Goal: Task Accomplishment & Management: Manage account settings

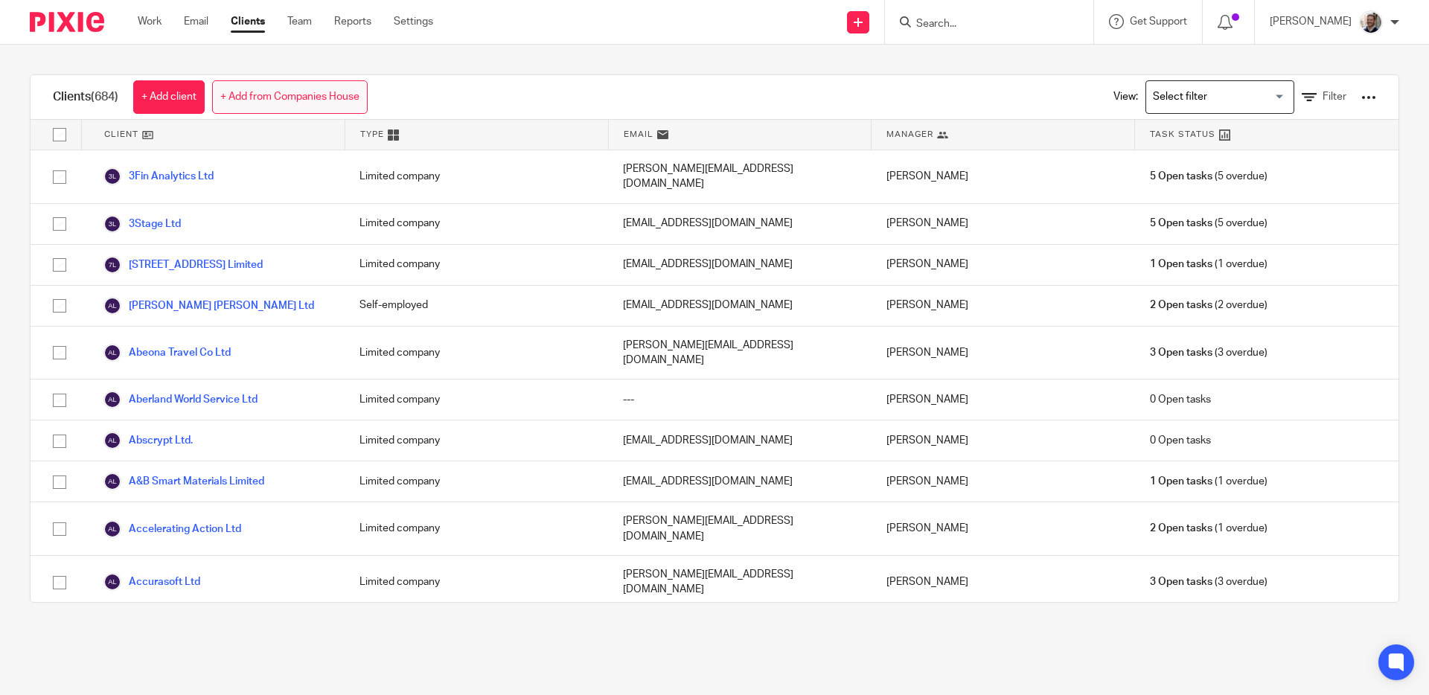
click at [314, 97] on link "+ Add from Companies House" at bounding box center [290, 96] width 156 height 33
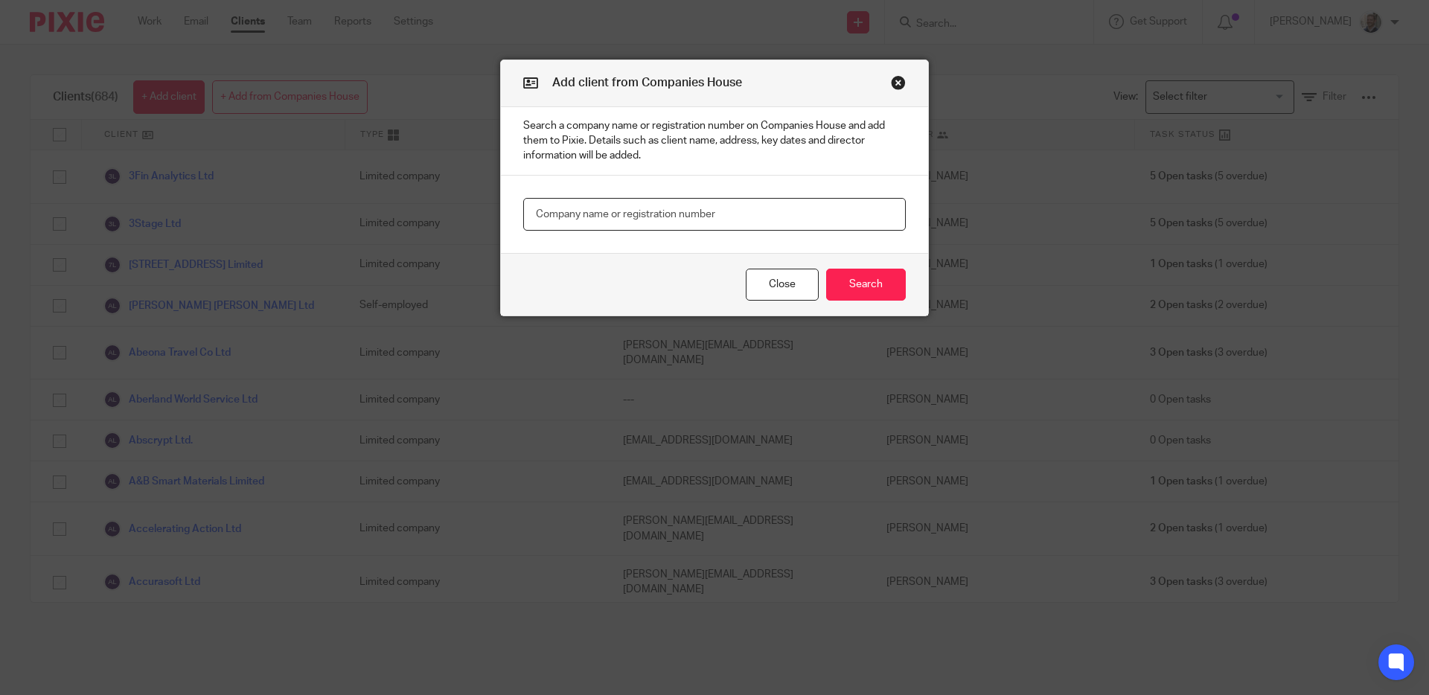
click at [596, 211] on input "text" at bounding box center [714, 214] width 383 height 33
type input "apogean"
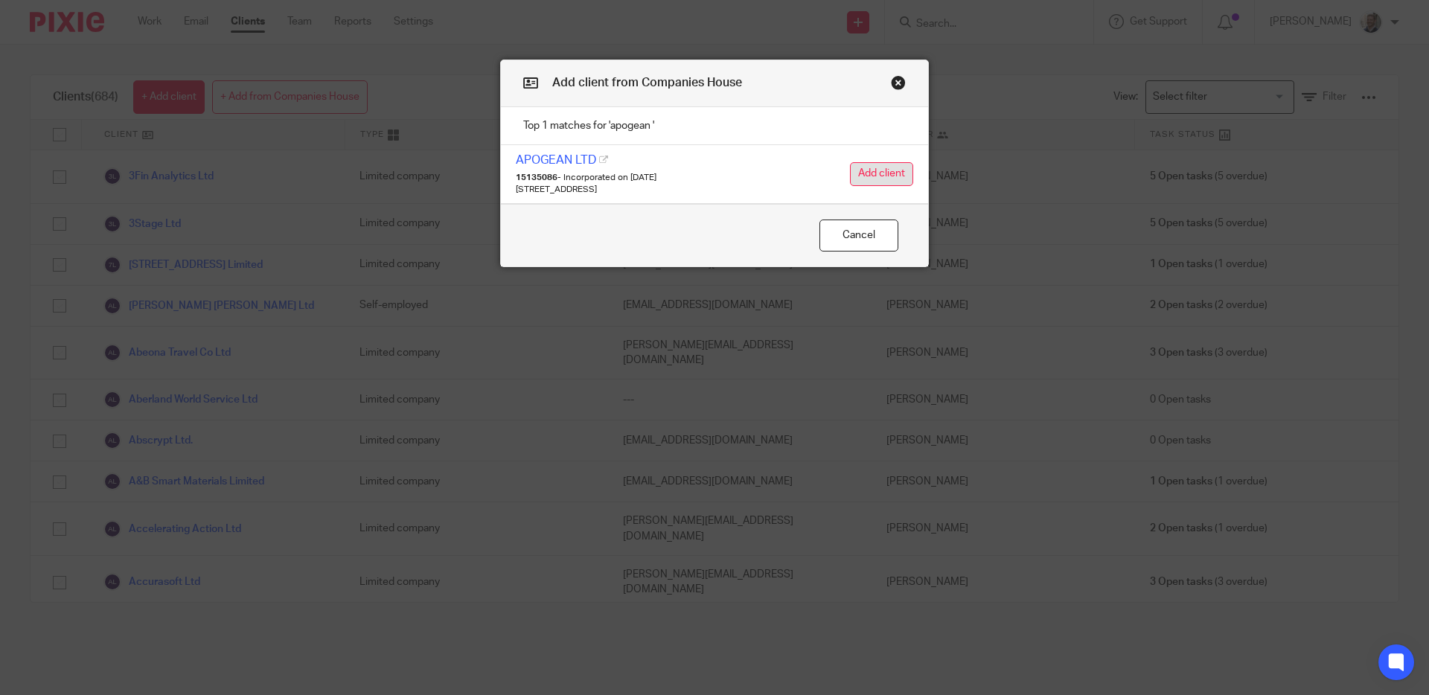
click at [871, 171] on button "Add client" at bounding box center [881, 174] width 63 height 24
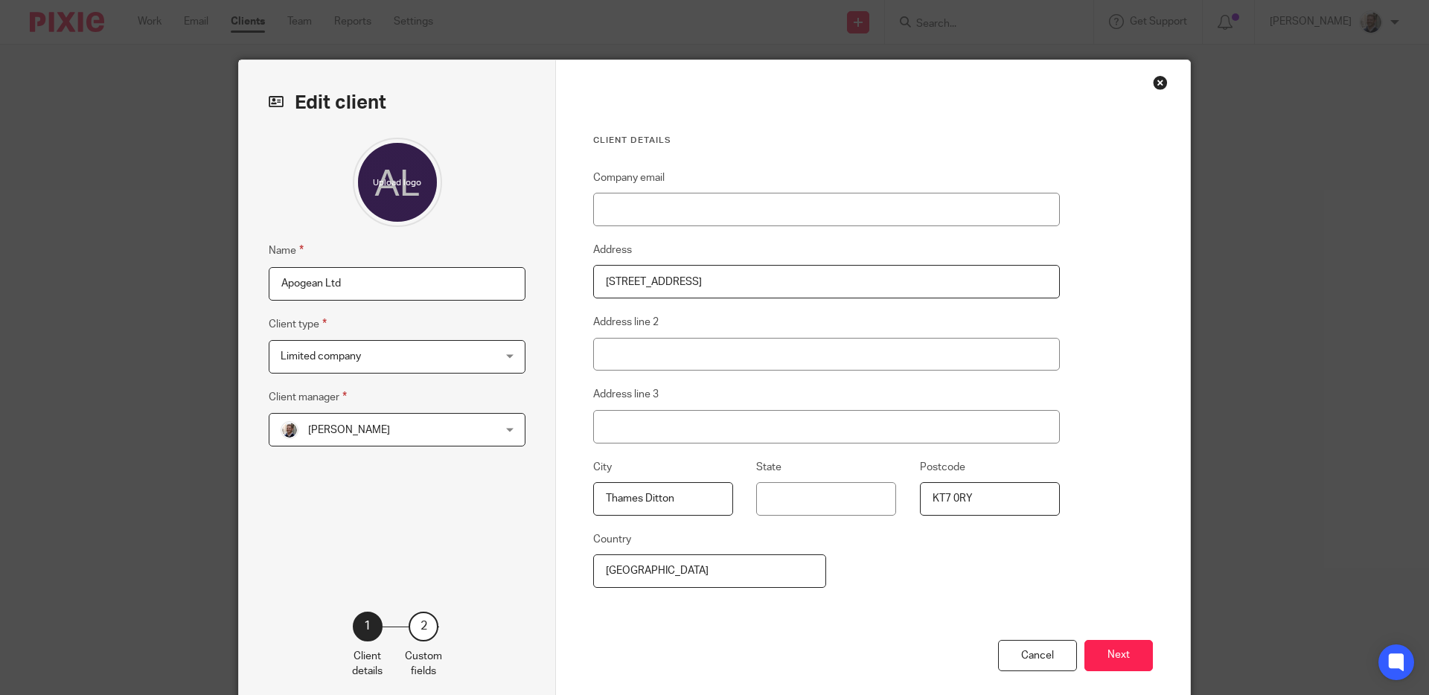
click at [421, 444] on span "[PERSON_NAME]" at bounding box center [378, 429] width 195 height 31
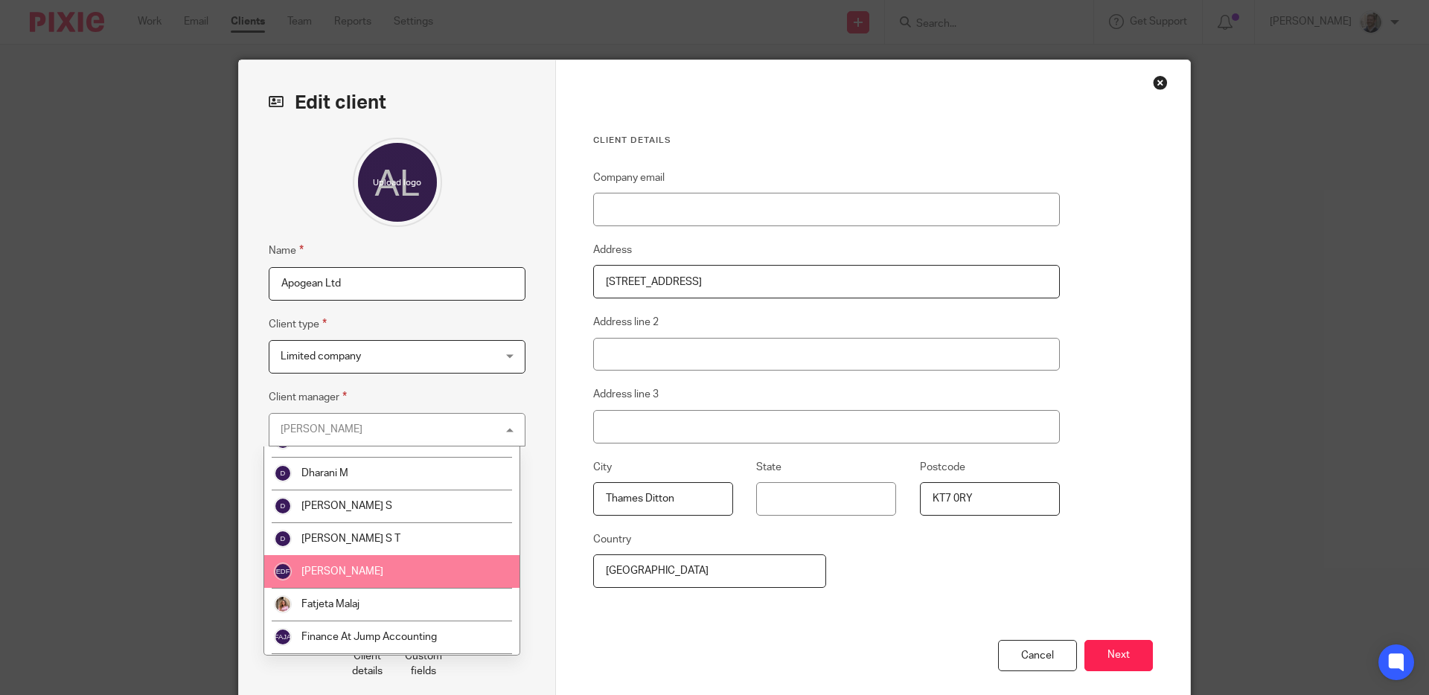
scroll to position [441, 0]
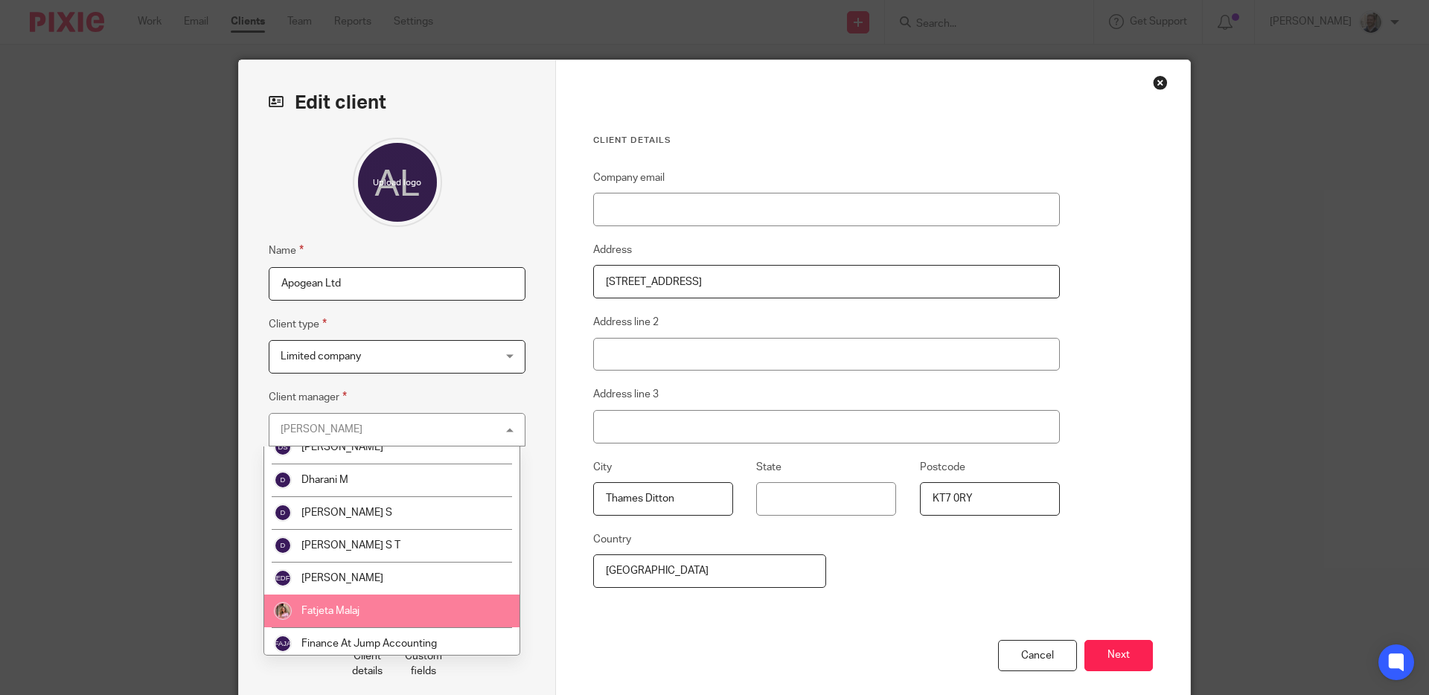
click at [432, 608] on li "Fatjeta Malaj" at bounding box center [391, 611] width 255 height 33
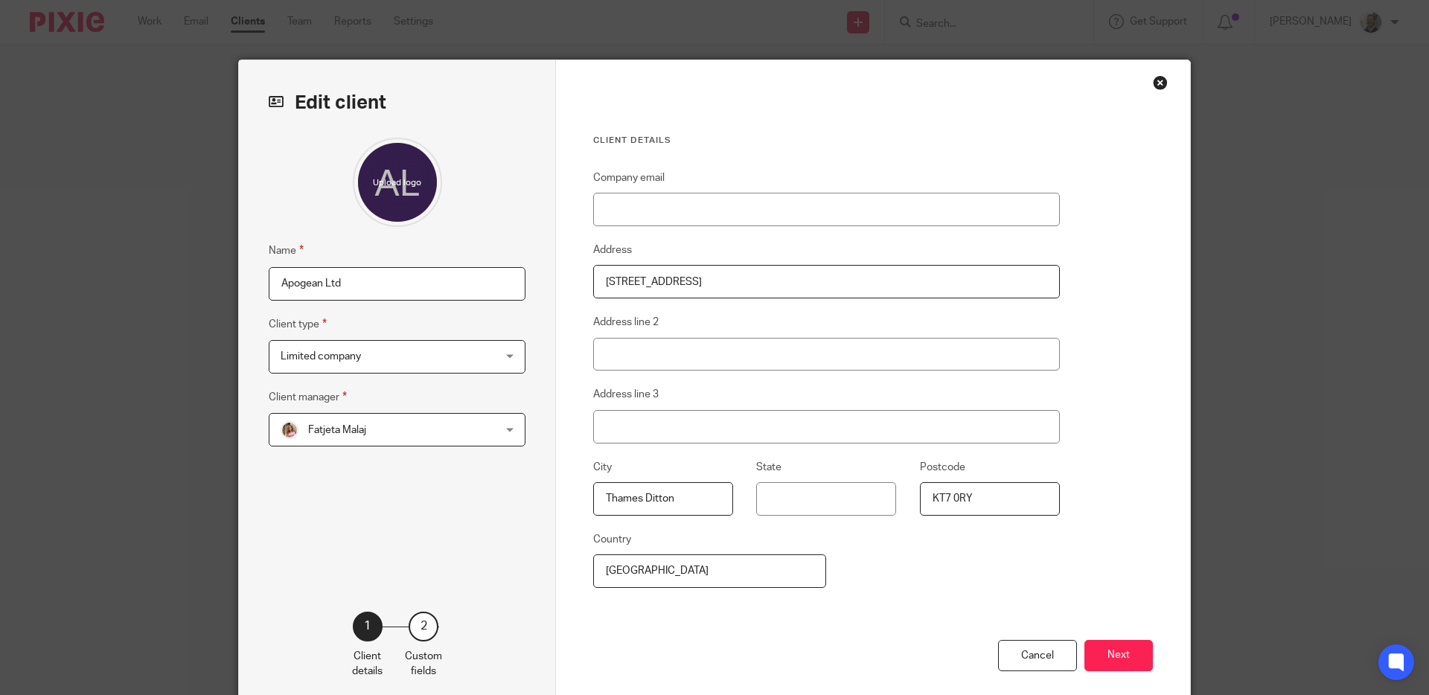
click at [497, 528] on div "Name Apogean Ltd Client type Limited company Limited company Limited company Pa…" at bounding box center [397, 352] width 257 height 429
click at [1097, 654] on button "Next" at bounding box center [1118, 656] width 68 height 32
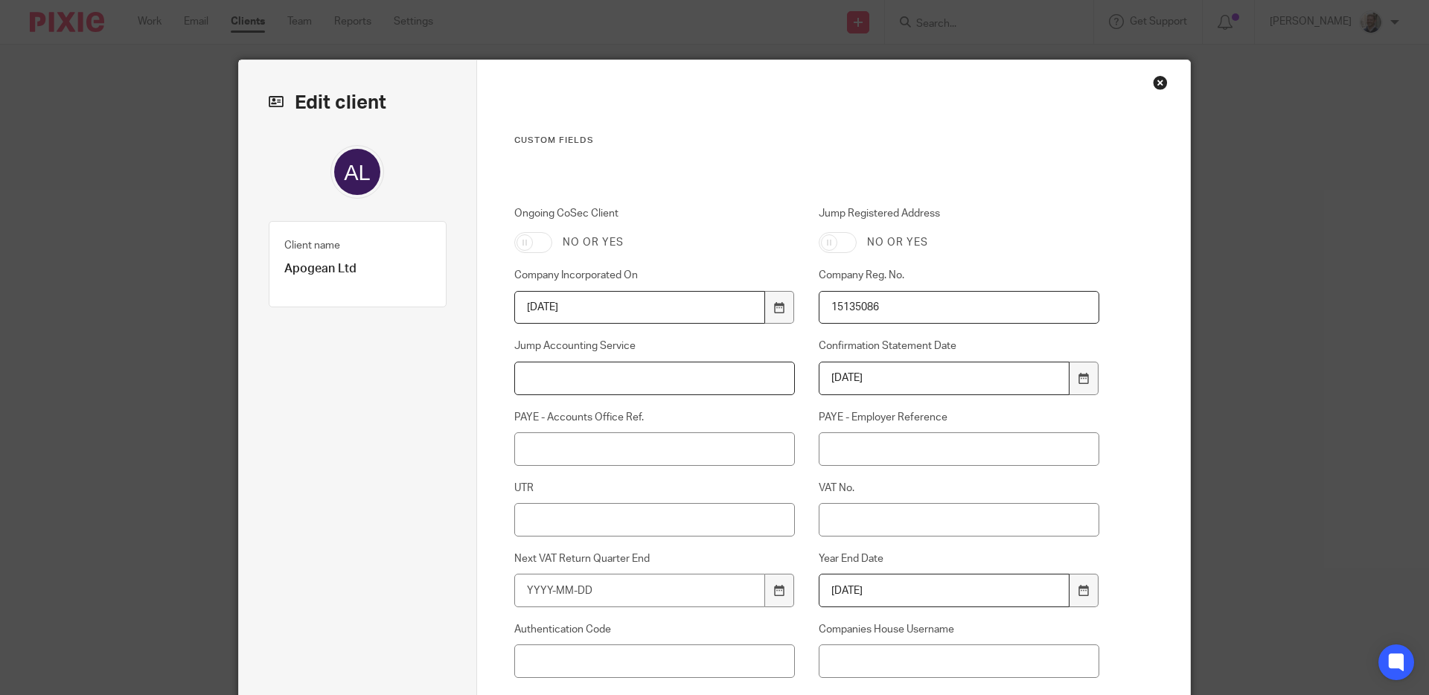
click at [639, 376] on input "Jump Accounting Service" at bounding box center [654, 378] width 281 height 33
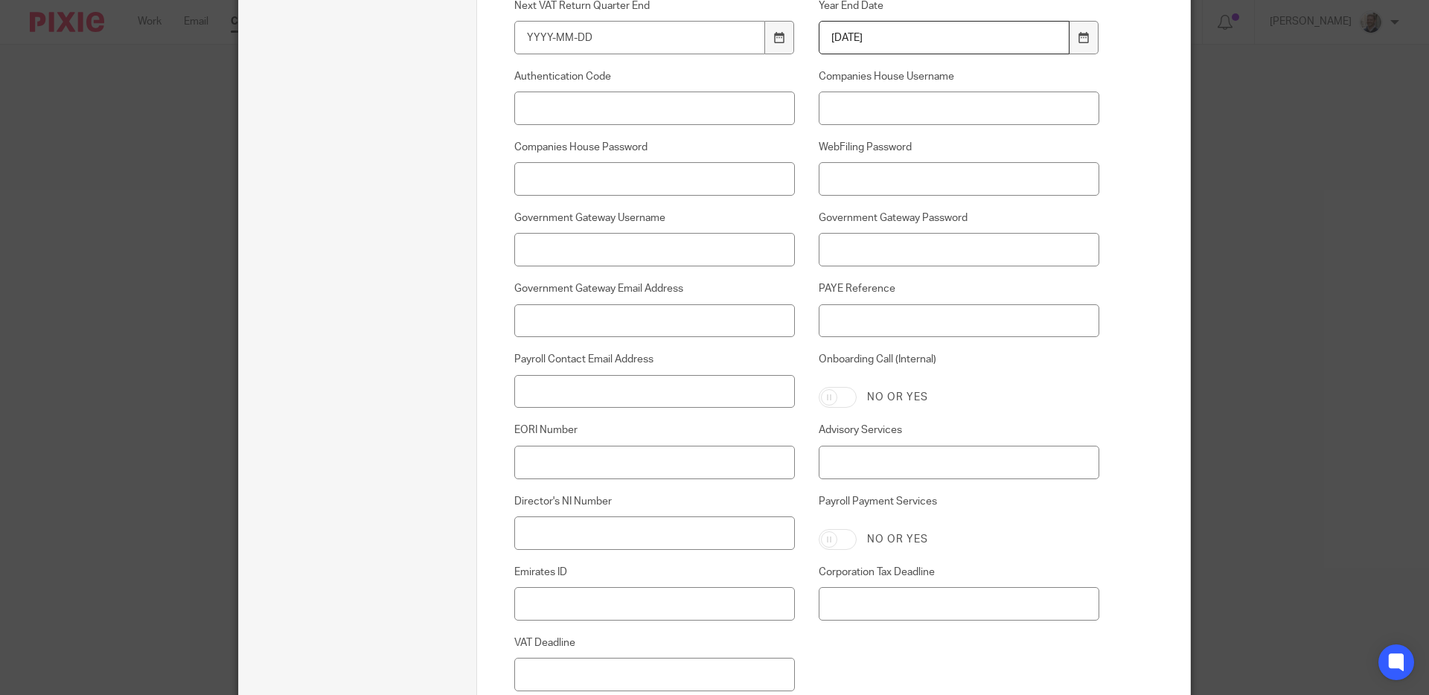
scroll to position [727, 0]
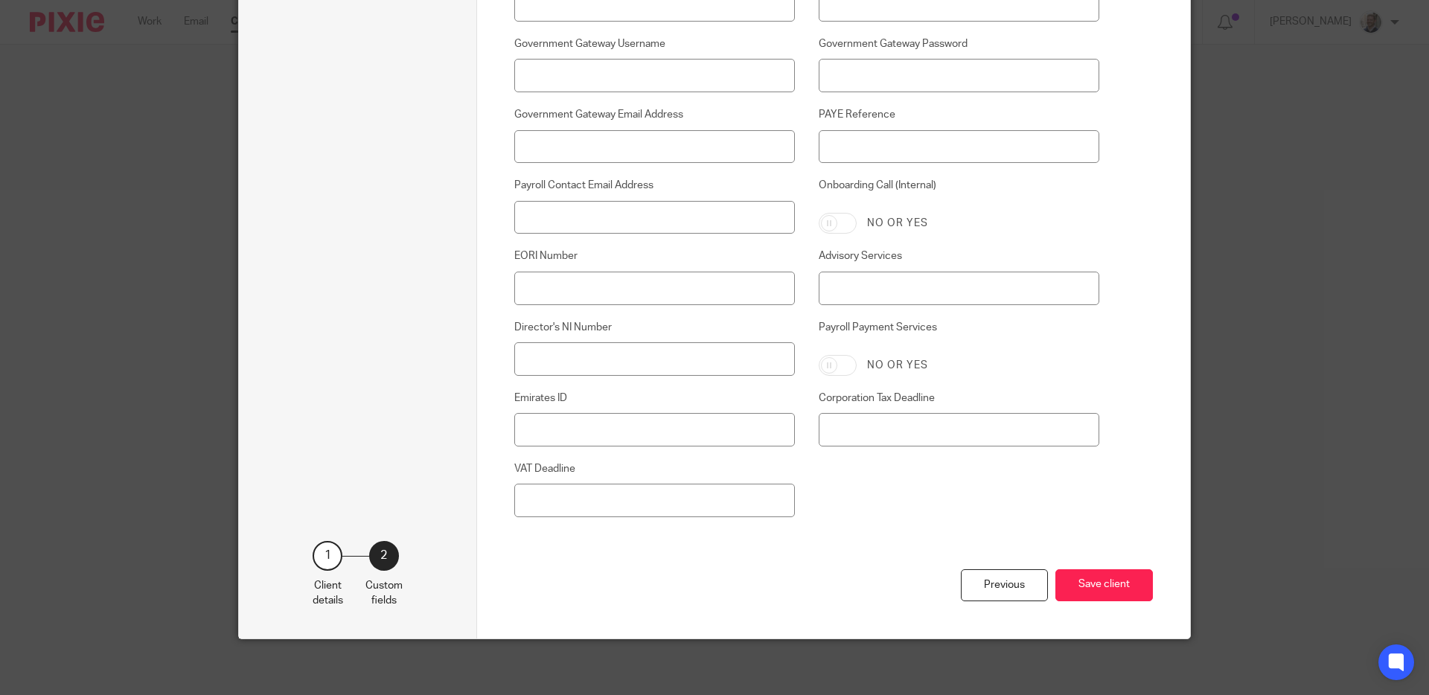
type input "Pro"
click at [613, 223] on input "Payroll Contact Email Address" at bounding box center [654, 217] width 281 height 33
paste input "info@longblack.co.uk"
type input "info@longblack.co.uk"
click at [1090, 593] on button "Save client" at bounding box center [1103, 585] width 97 height 32
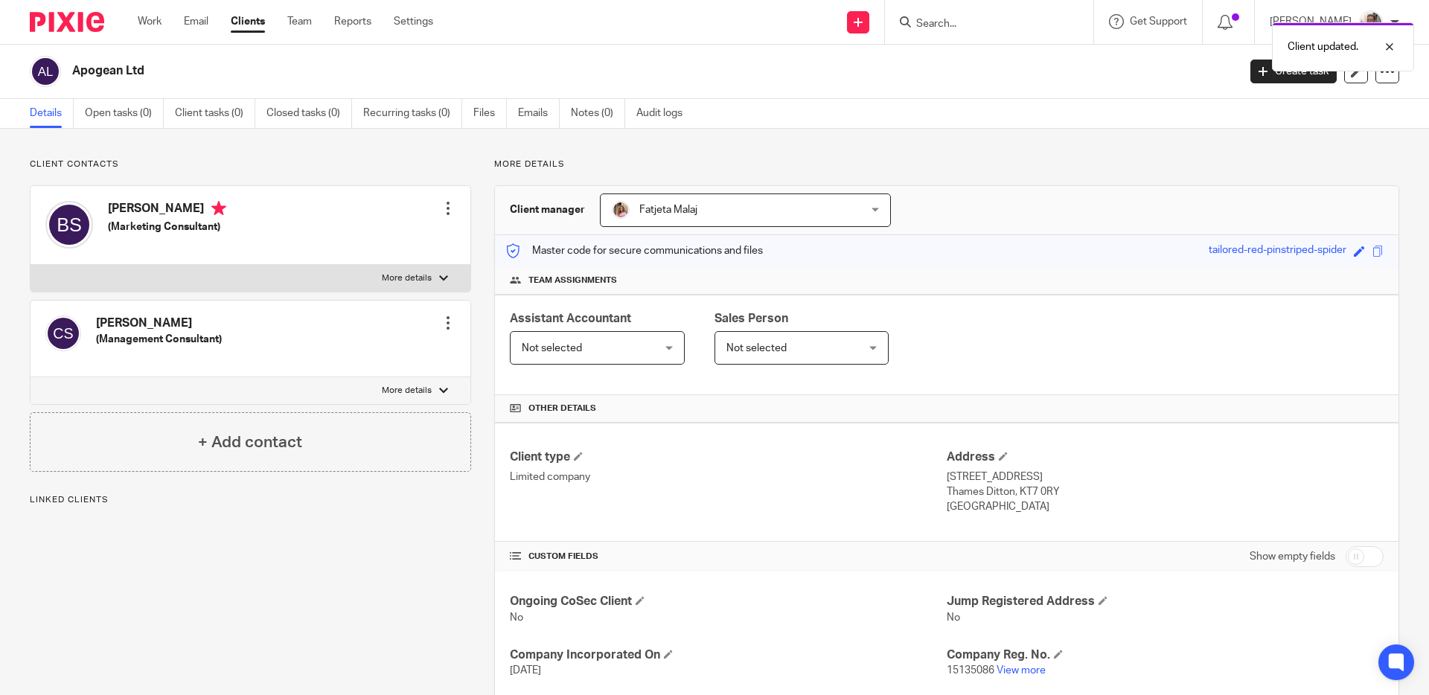
click at [444, 328] on div at bounding box center [448, 323] width 15 height 15
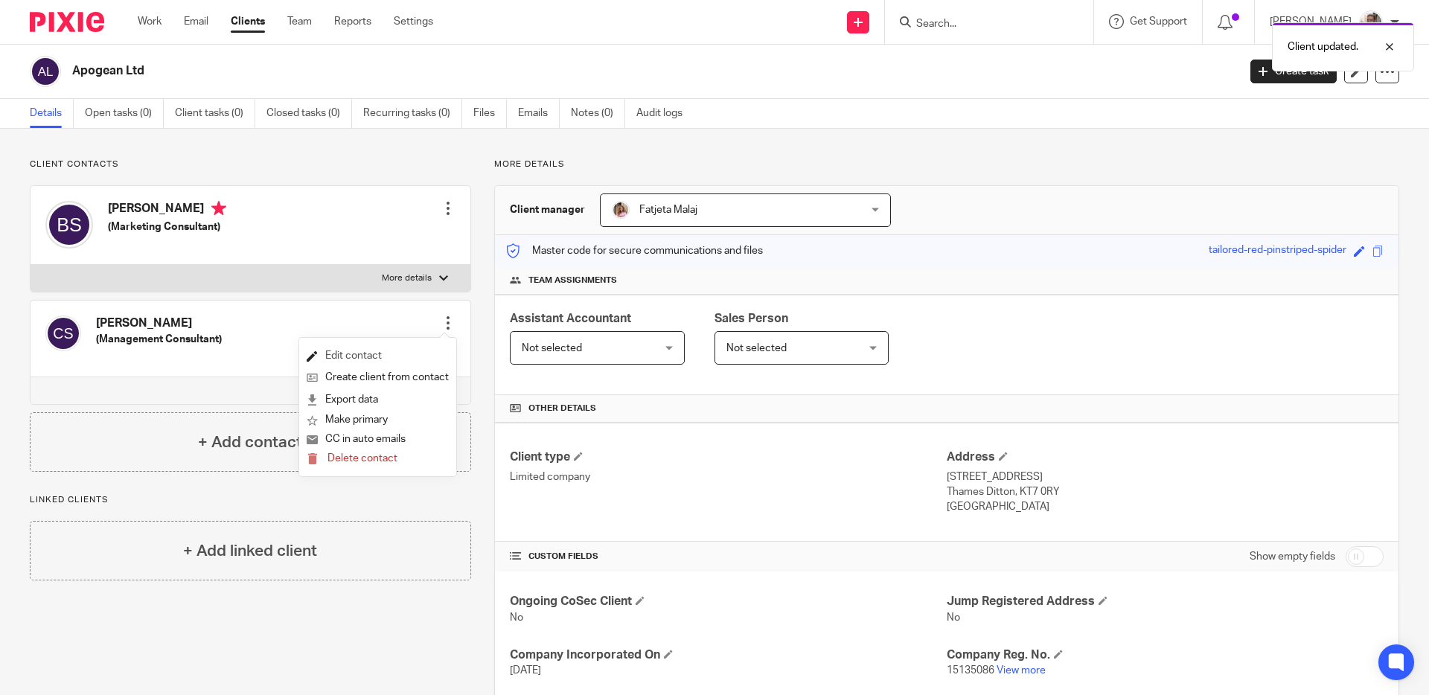
click at [371, 355] on link "Edit contact" at bounding box center [378, 356] width 142 height 22
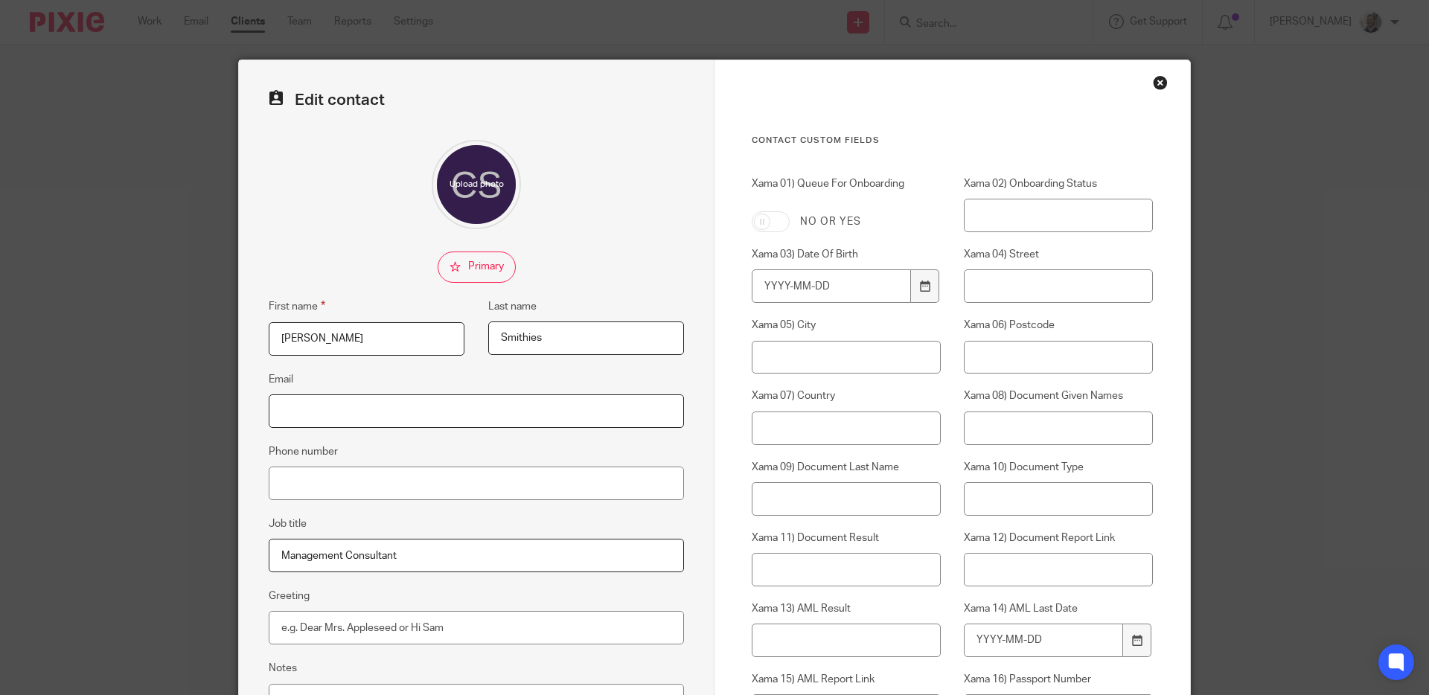
click at [377, 403] on input "Email" at bounding box center [476, 410] width 415 height 33
paste input "[EMAIL_ADDRESS][DOMAIN_NAME]"
type input "[EMAIL_ADDRESS][DOMAIN_NAME]"
click at [498, 265] on input "checkbox" at bounding box center [477, 267] width 78 height 31
checkbox input "true"
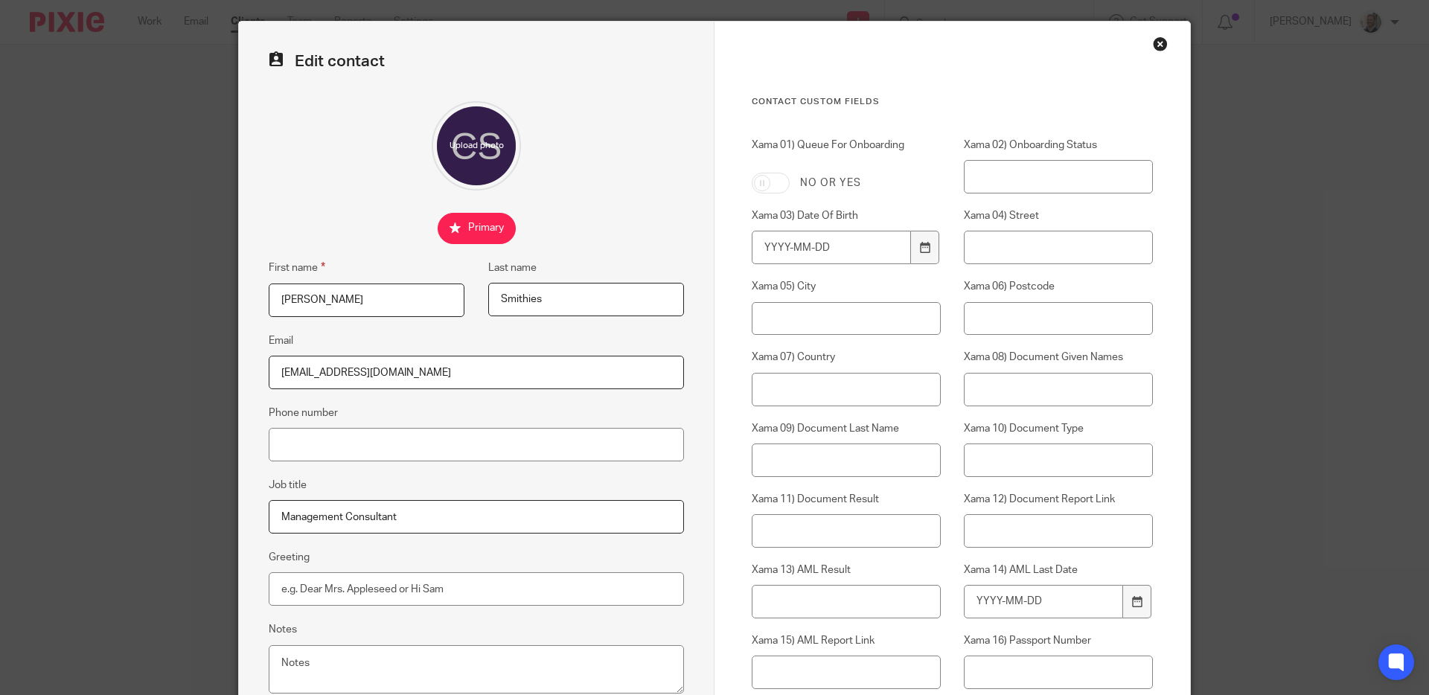
scroll to position [123, 0]
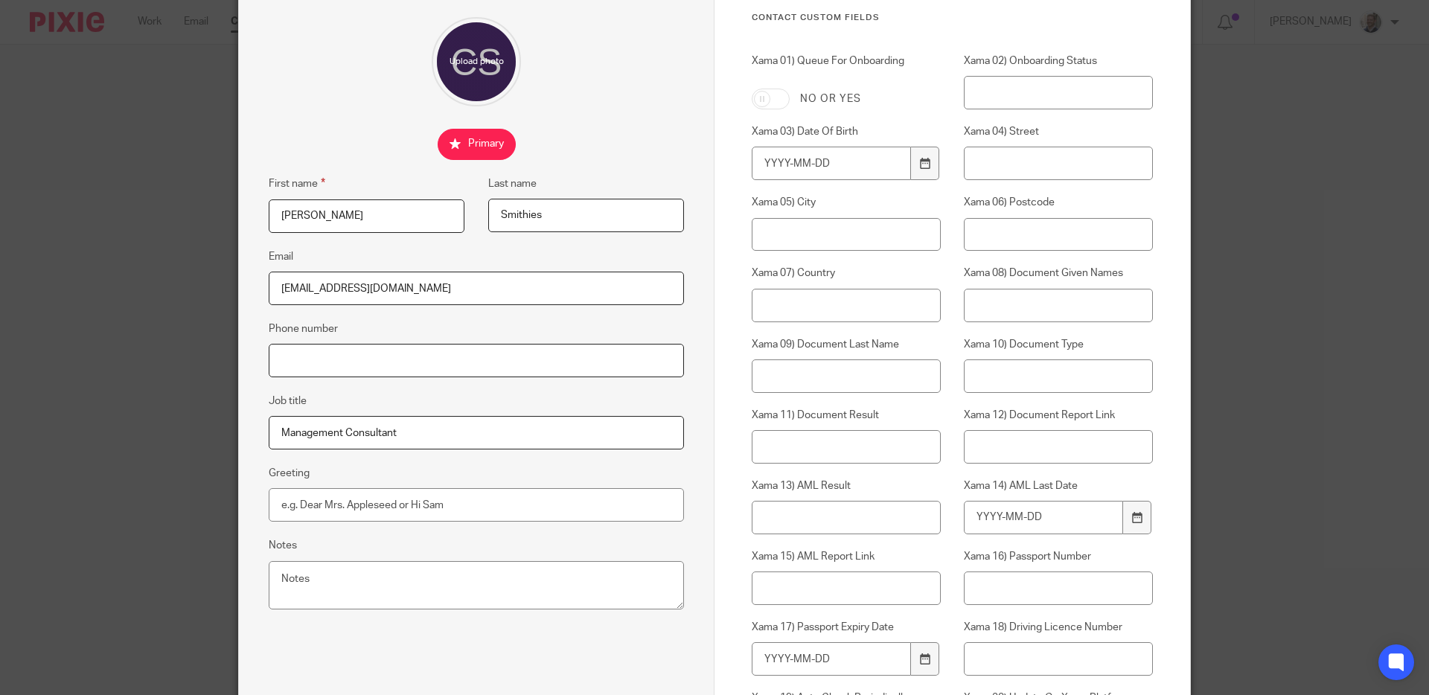
click at [556, 357] on input "Phone number" at bounding box center [476, 360] width 415 height 33
paste input "07935 372201"
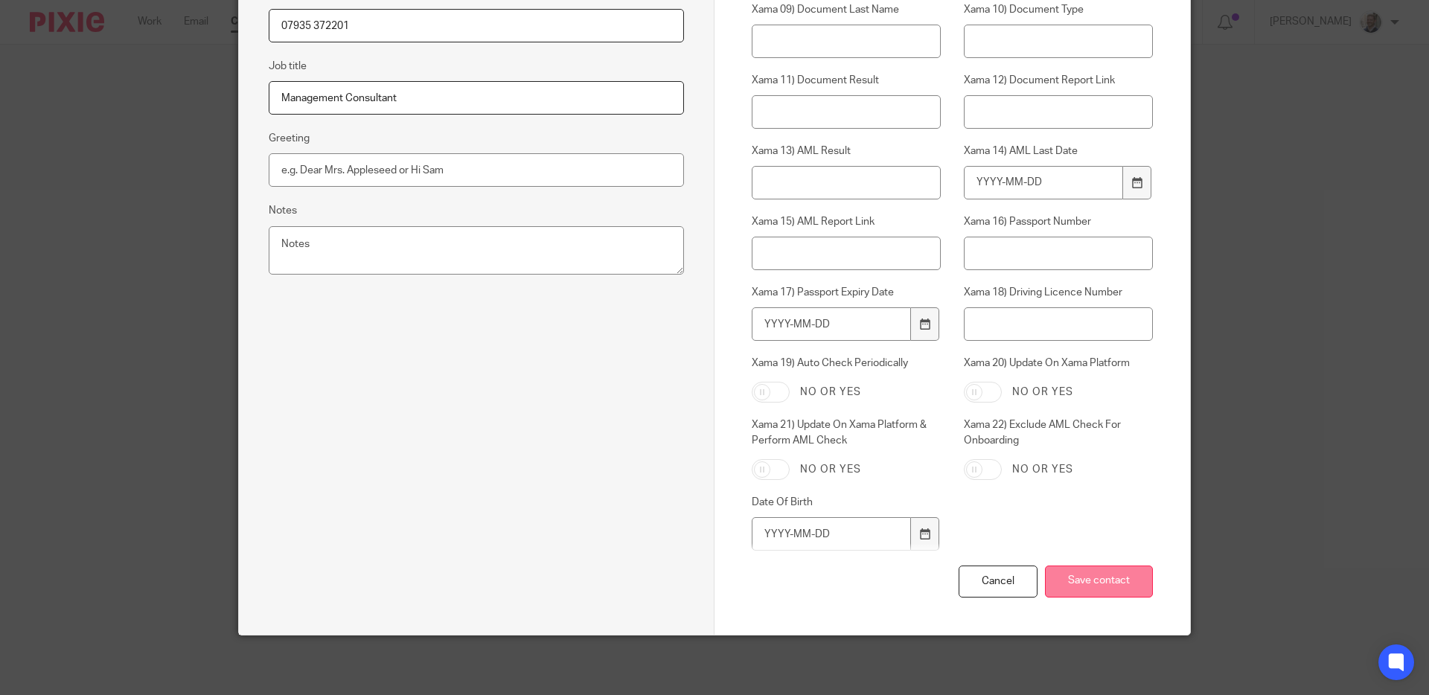
type input "07935 372201"
click at [1087, 582] on input "Save contact" at bounding box center [1099, 582] width 108 height 32
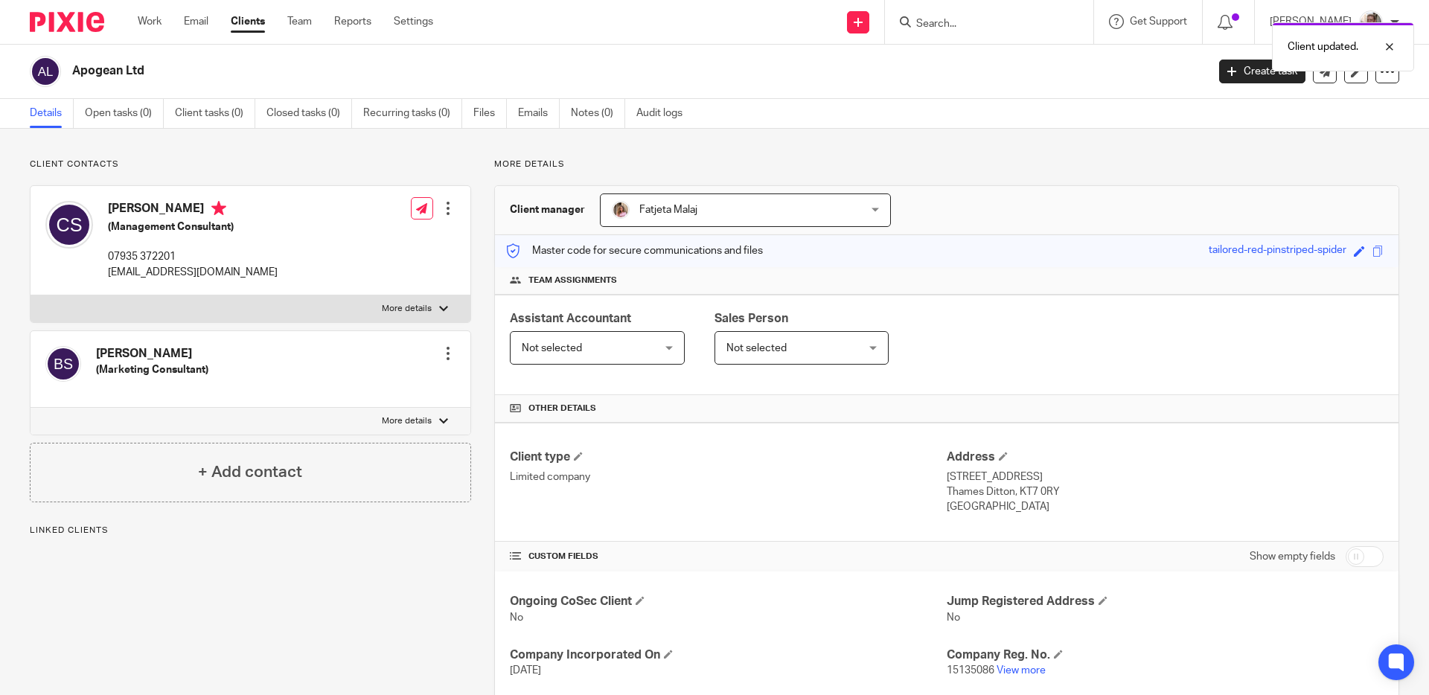
click at [480, 233] on div "More details Client manager Fatjeta Malaj Fatjeta Malaj Aashish A Abinandhana P…" at bounding box center [935, 510] width 928 height 703
click at [421, 112] on link "Recurring tasks (0)" at bounding box center [412, 113] width 99 height 29
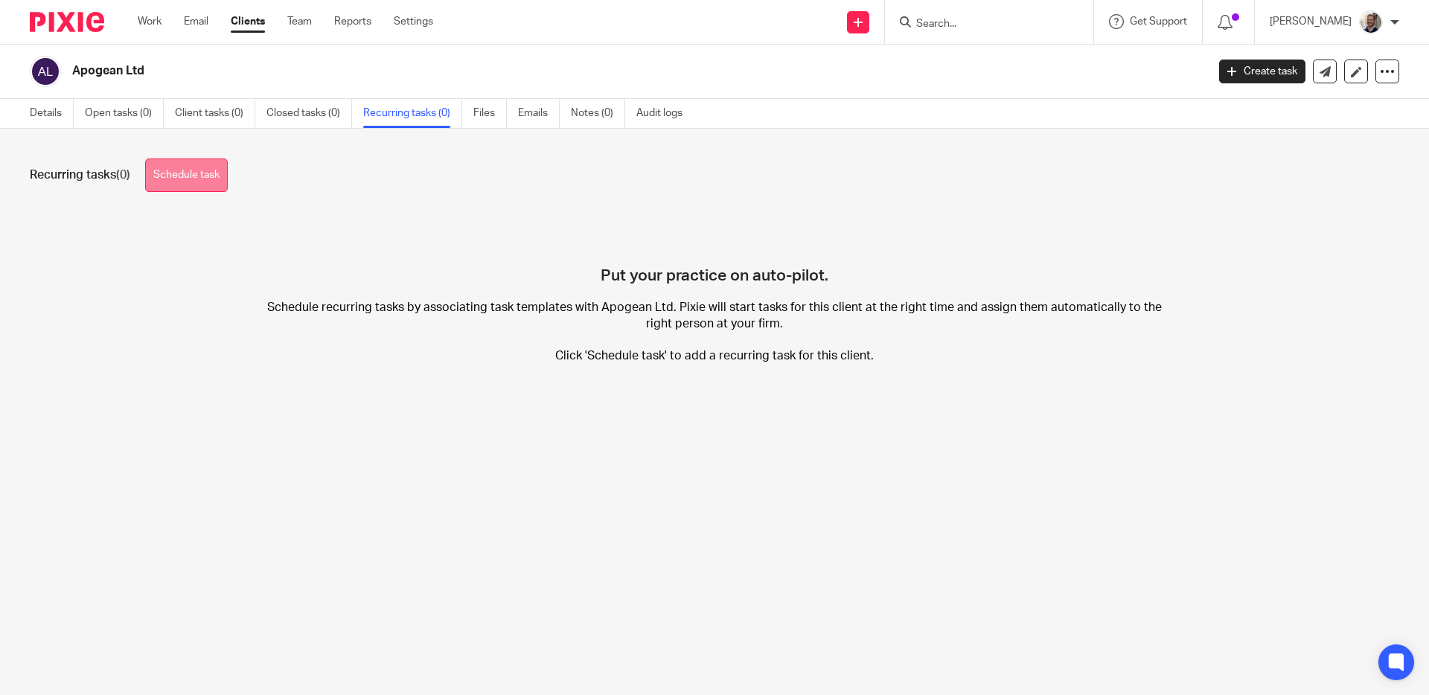
click at [167, 174] on link "Schedule task" at bounding box center [186, 175] width 83 height 33
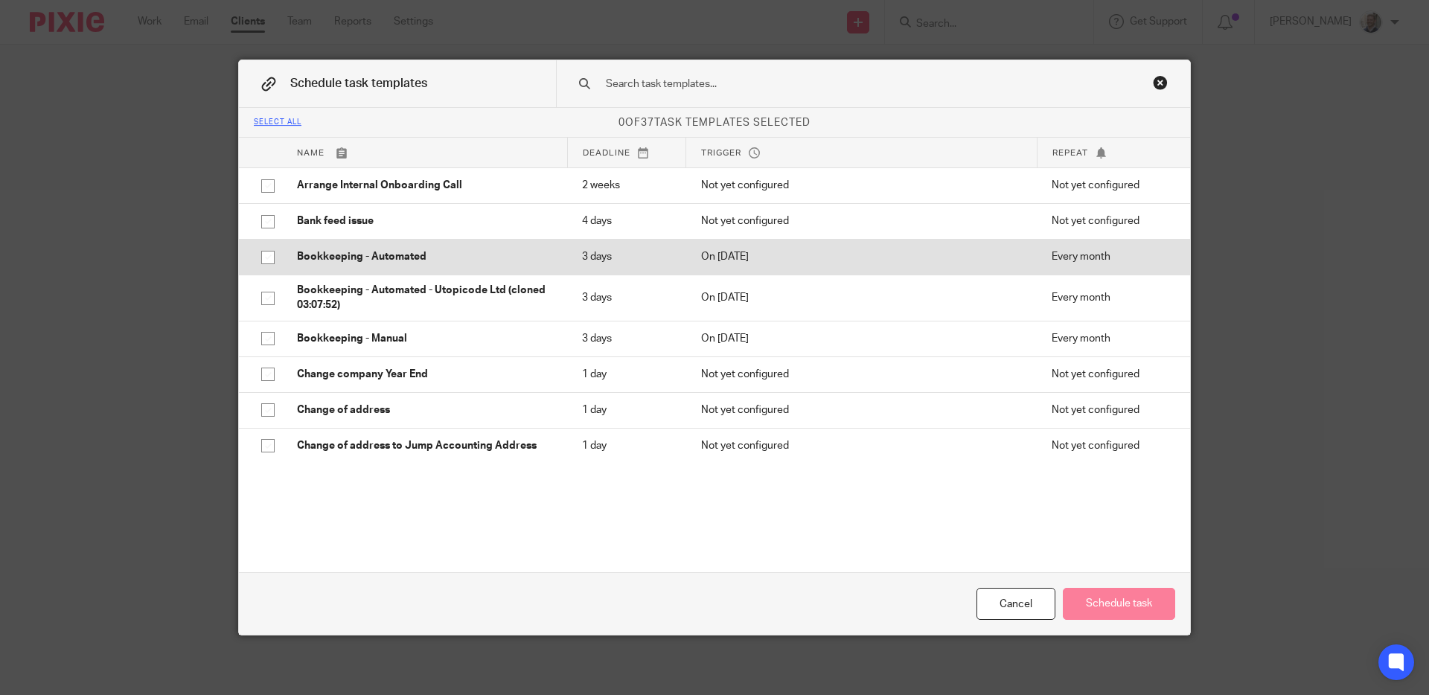
click at [383, 253] on p "Bookkeeping - Automated" at bounding box center [424, 256] width 255 height 15
checkbox input "true"
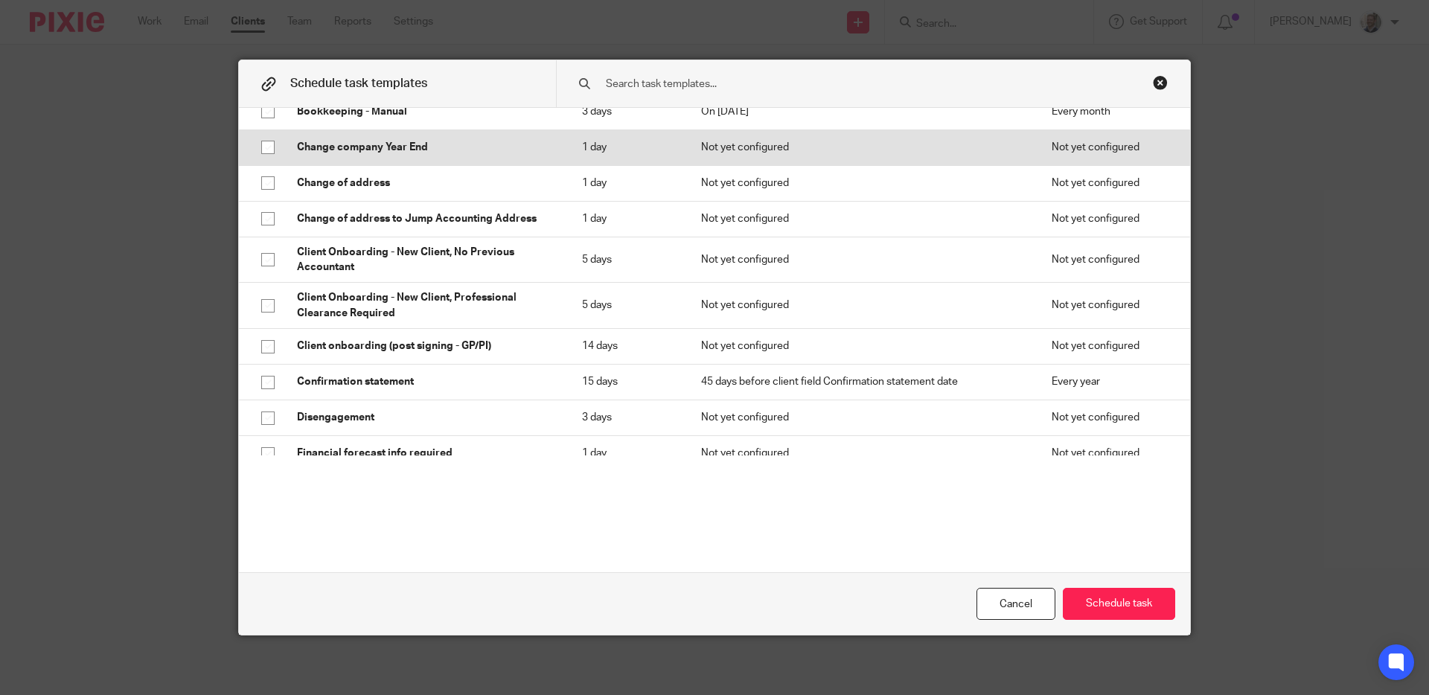
click at [390, 379] on p "Confirmation statement" at bounding box center [424, 381] width 255 height 15
checkbox input "true"
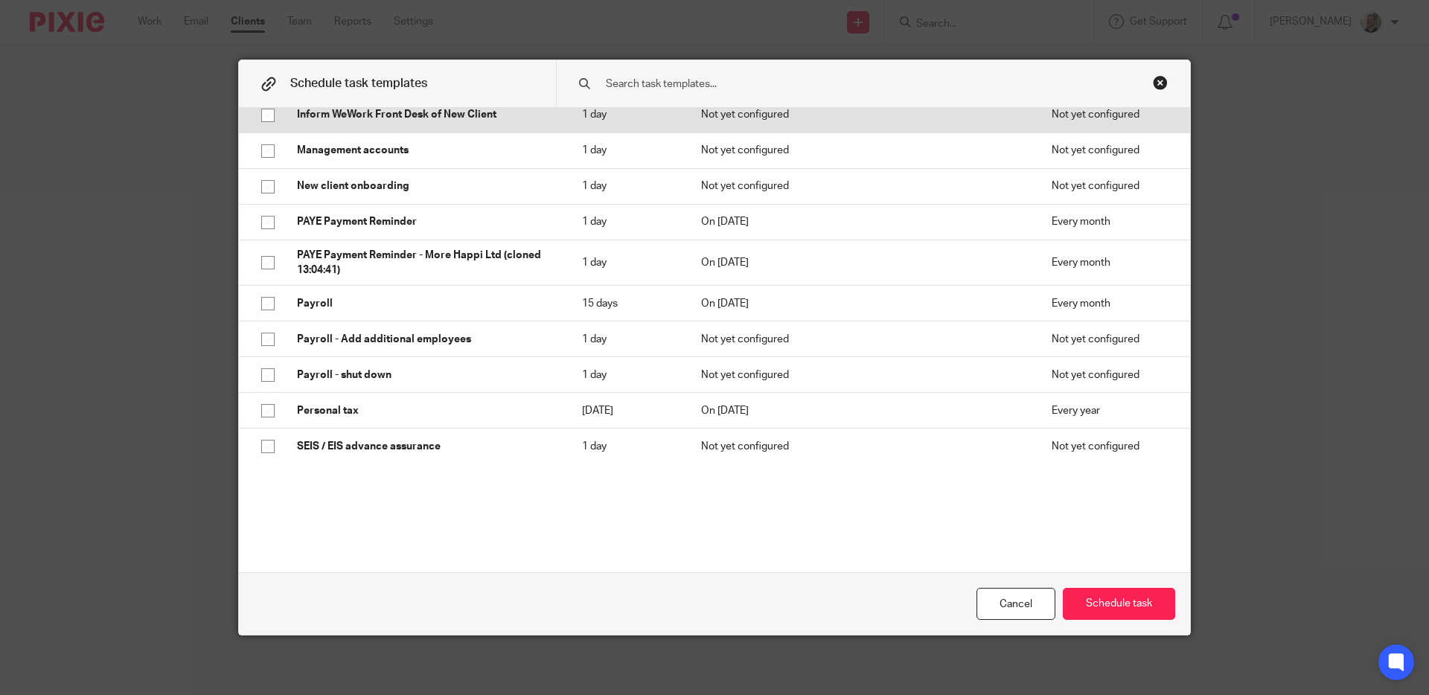
scroll to position [648, 0]
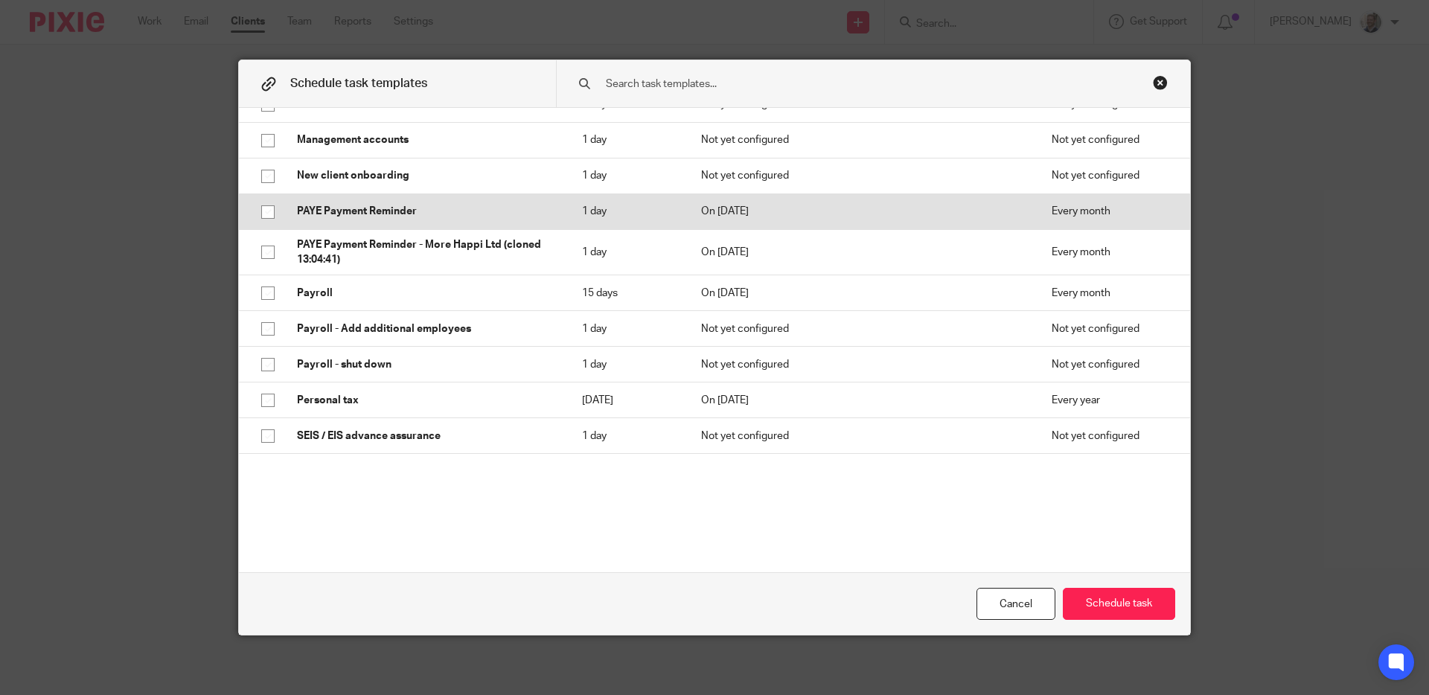
click at [406, 211] on p "PAYE Payment Reminder" at bounding box center [424, 211] width 255 height 15
checkbox input "true"
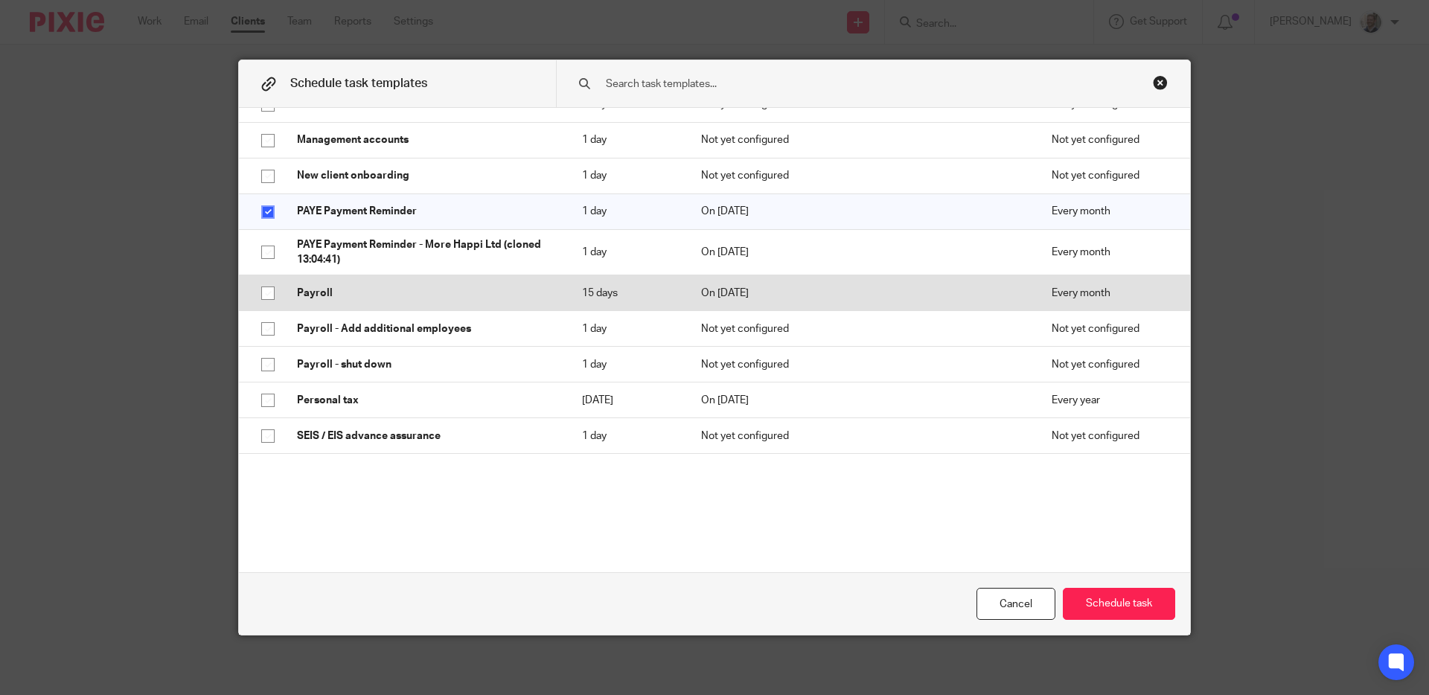
click at [407, 282] on td "Payroll" at bounding box center [424, 293] width 285 height 36
checkbox input "true"
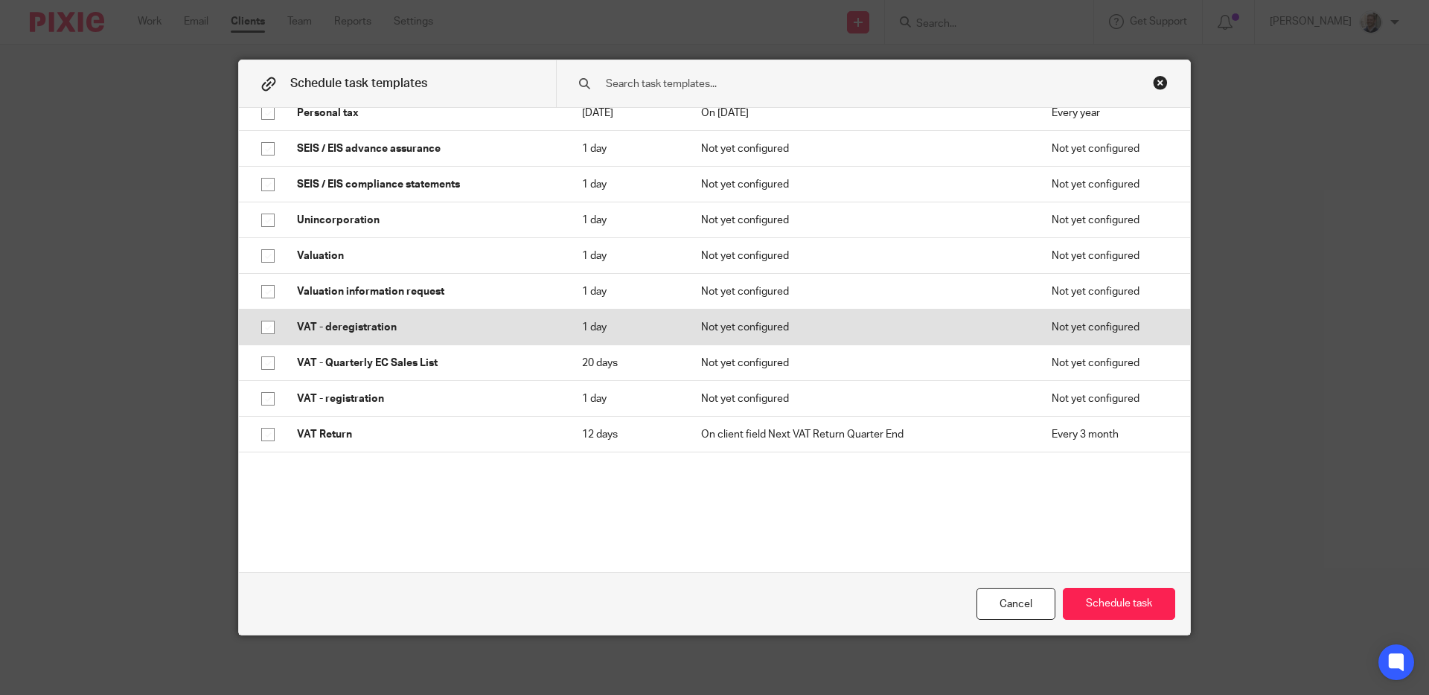
scroll to position [948, 0]
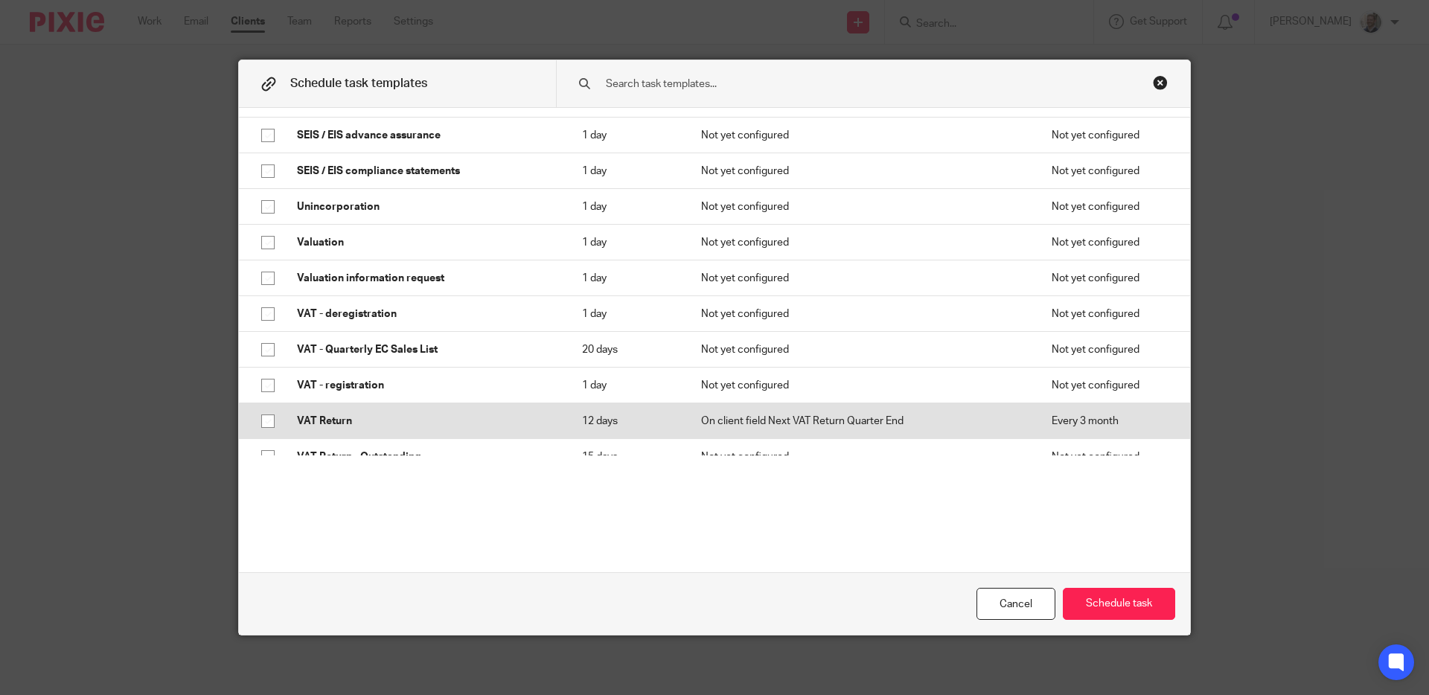
click at [432, 415] on p "VAT Return" at bounding box center [424, 421] width 255 height 15
checkbox input "true"
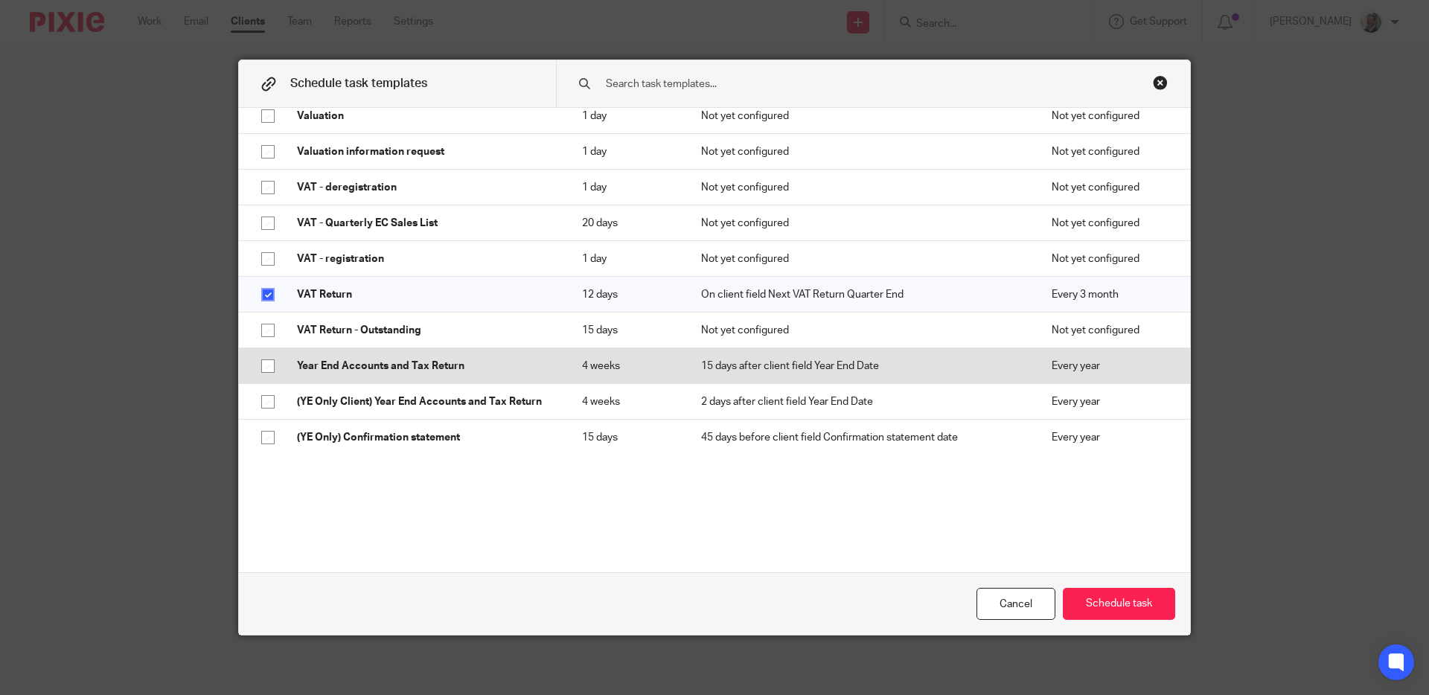
click at [438, 362] on p "Year End Accounts and Tax Return" at bounding box center [424, 366] width 255 height 15
checkbox input "true"
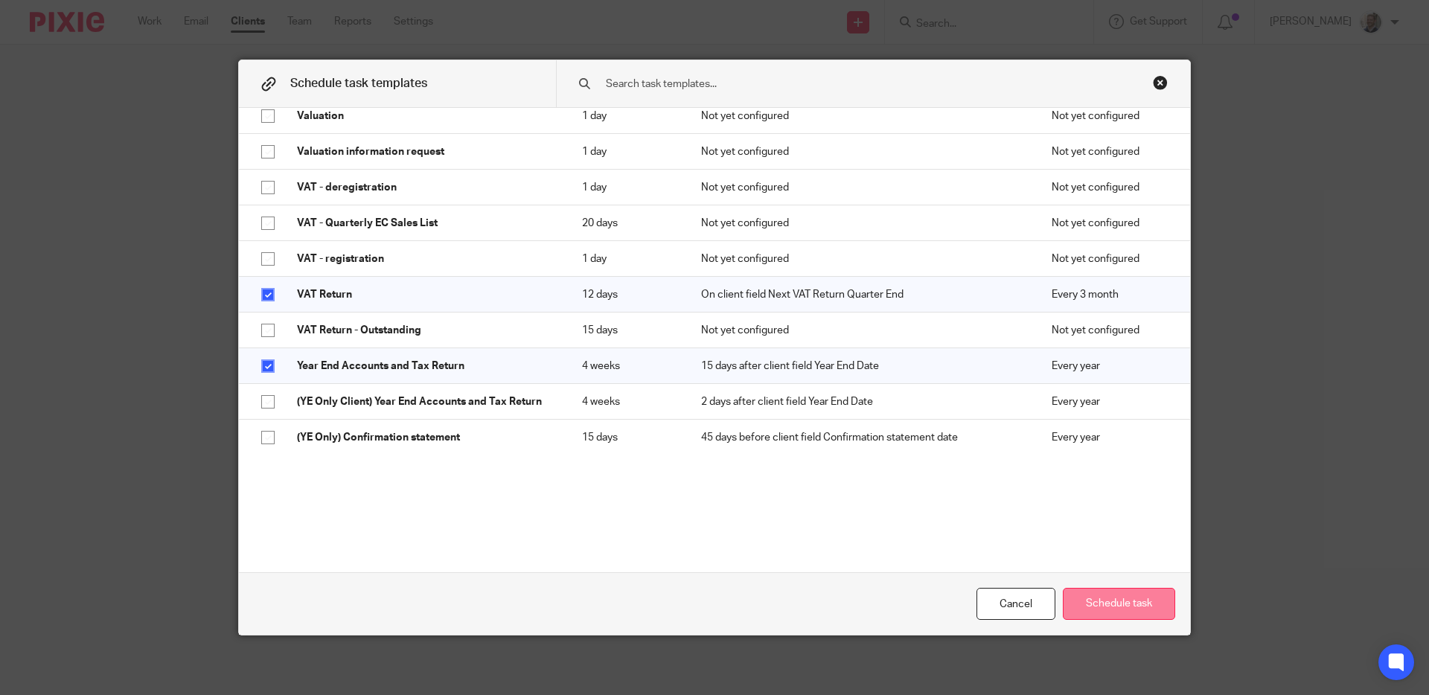
click at [1148, 592] on button "Schedule task" at bounding box center [1119, 604] width 112 height 32
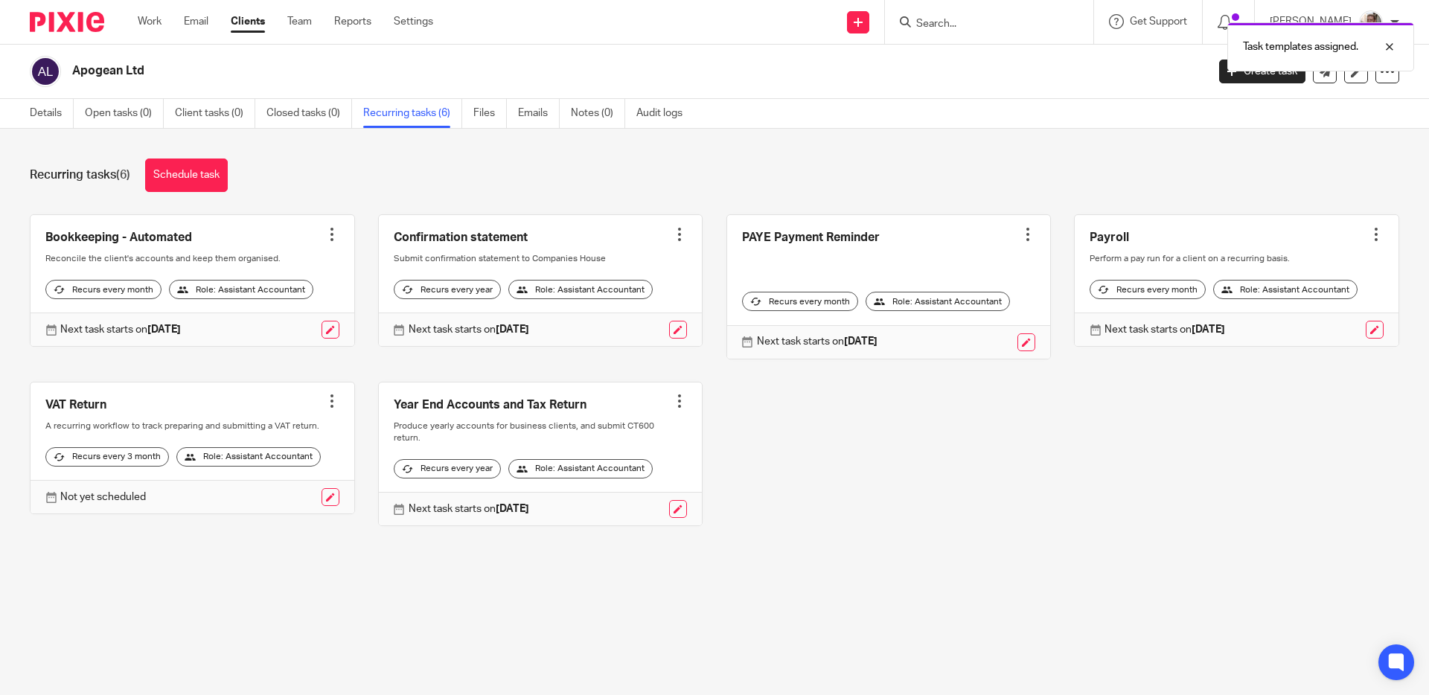
click at [873, 461] on div "Bookkeeping - Automated Create task Clone template Recalculate schedule Cancel …" at bounding box center [703, 381] width 1393 height 335
click at [602, 184] on div "Recurring tasks (6) Schedule task" at bounding box center [714, 175] width 1369 height 33
click at [485, 188] on div "Recurring tasks (6) Schedule task" at bounding box center [714, 175] width 1369 height 33
click at [458, 179] on div "Recurring tasks (6) Schedule task" at bounding box center [714, 175] width 1369 height 33
click at [461, 170] on div "Recurring tasks (6) Schedule task" at bounding box center [714, 175] width 1369 height 33
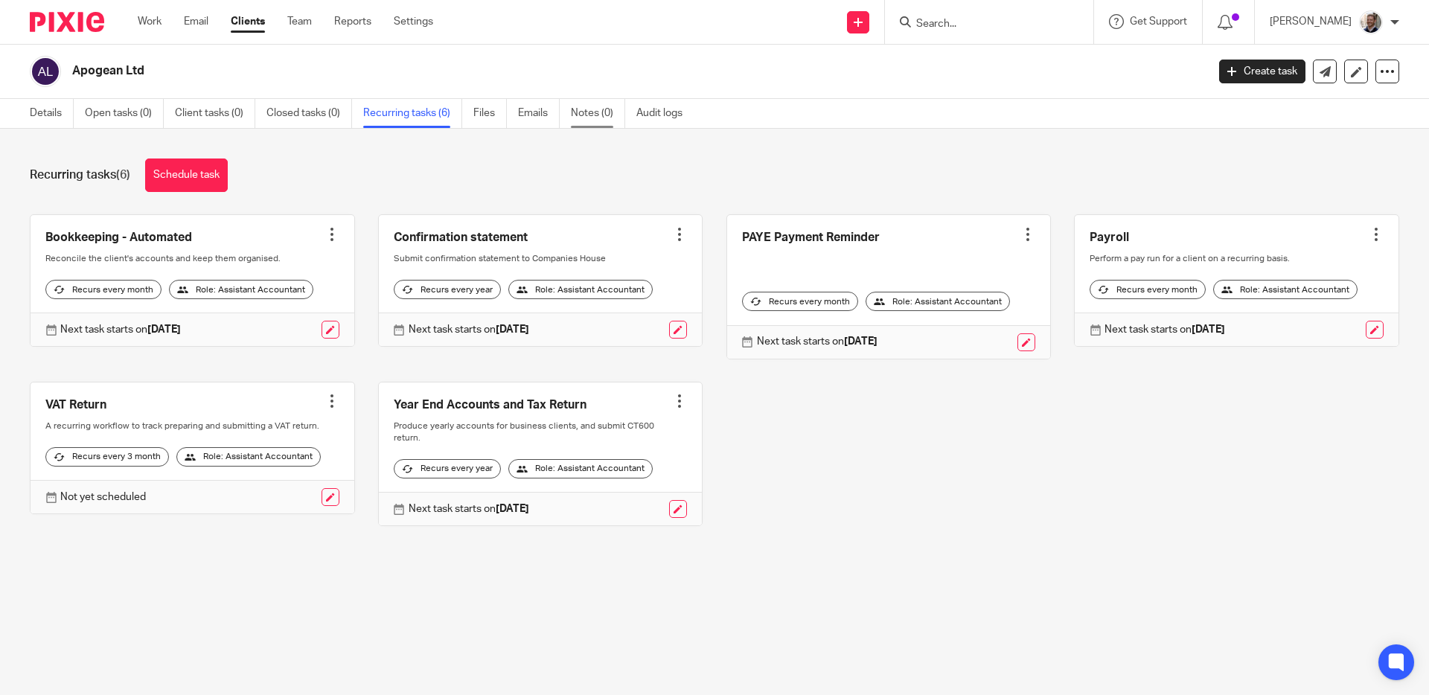
click at [592, 118] on link "Notes (0)" at bounding box center [598, 113] width 54 height 29
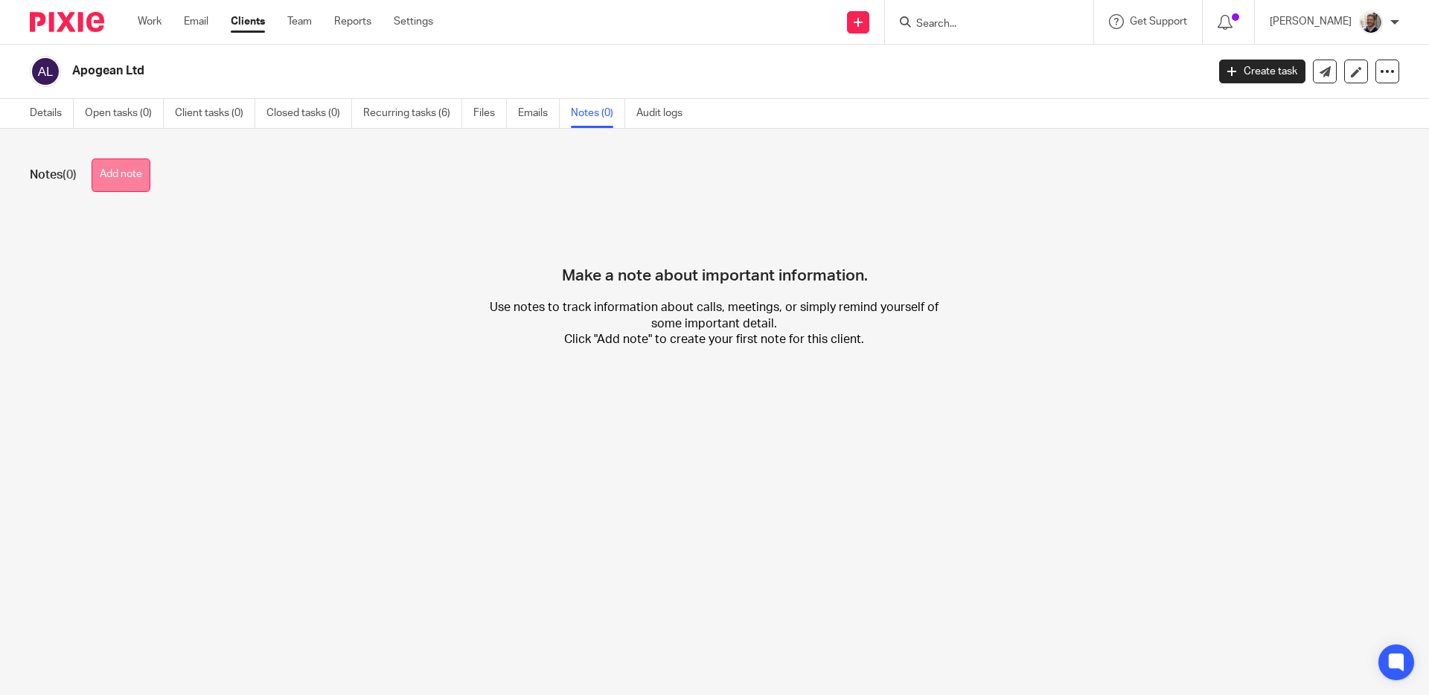
click at [127, 191] on button "Add note" at bounding box center [121, 175] width 59 height 33
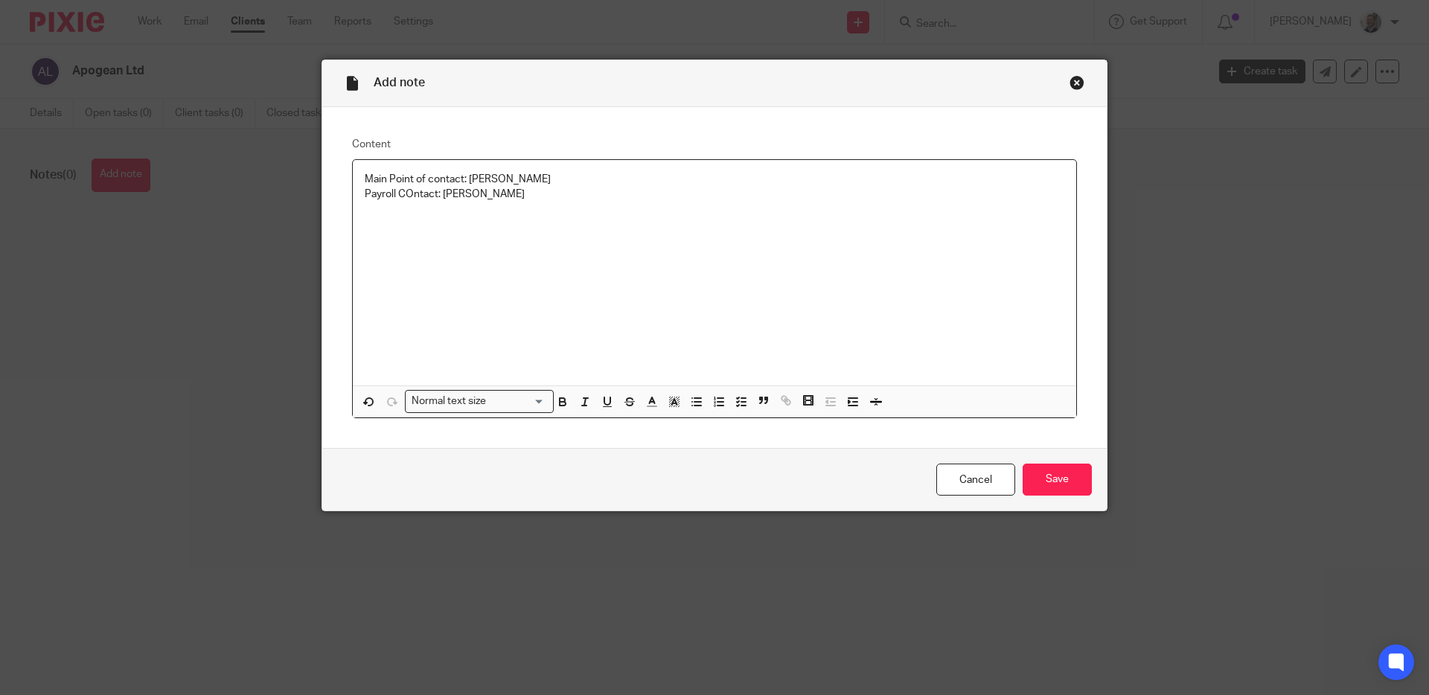
drag, startPoint x: 406, startPoint y: 196, endPoint x: 464, endPoint y: 173, distance: 61.8
click at [406, 196] on p "Payroll COntact: Chad" at bounding box center [715, 202] width 700 height 31
click at [479, 188] on p "Payroll Contact: Chad Start Date: 15th August 2025" at bounding box center [715, 202] width 700 height 31
click at [1056, 481] on input "Save" at bounding box center [1057, 480] width 69 height 32
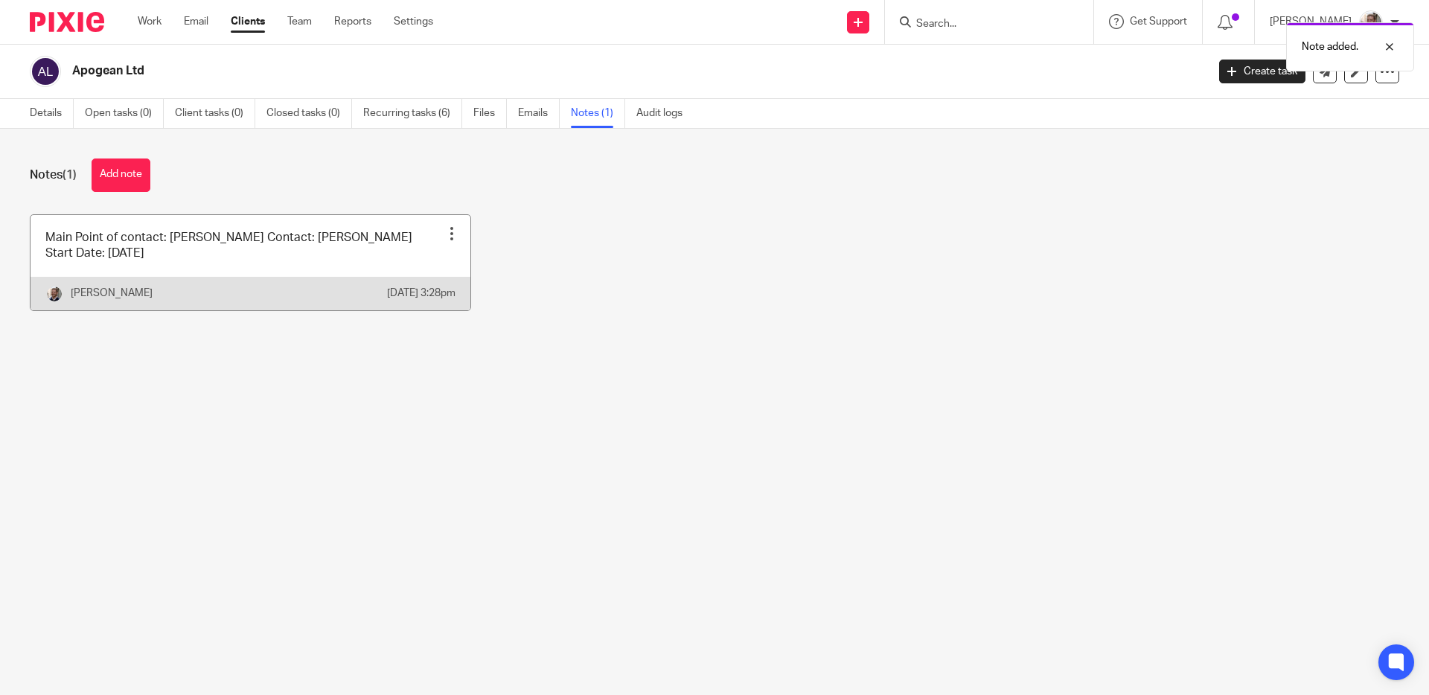
click at [446, 231] on div at bounding box center [451, 233] width 15 height 15
click at [421, 272] on span "Pin note" at bounding box center [413, 270] width 39 height 10
click at [376, 177] on div "Notes (1) Add note" at bounding box center [714, 175] width 1369 height 33
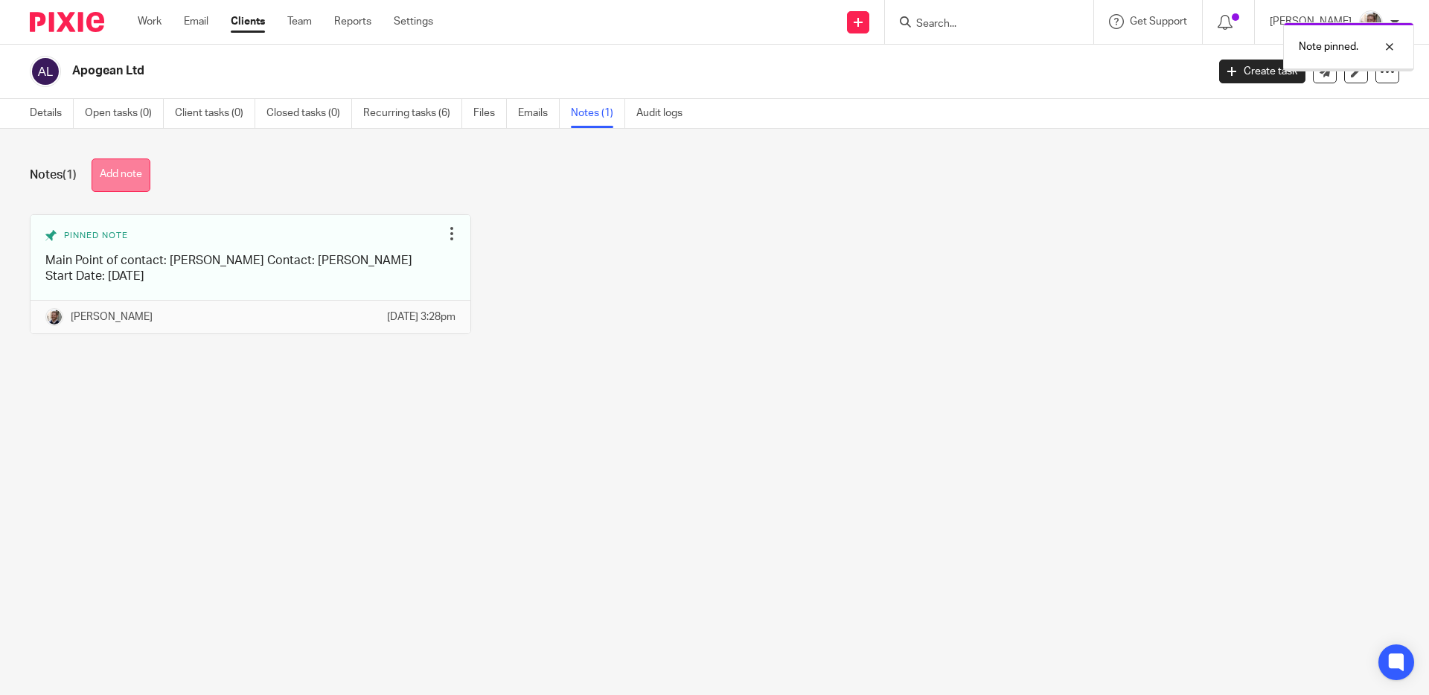
click at [144, 167] on button "Add note" at bounding box center [121, 175] width 59 height 33
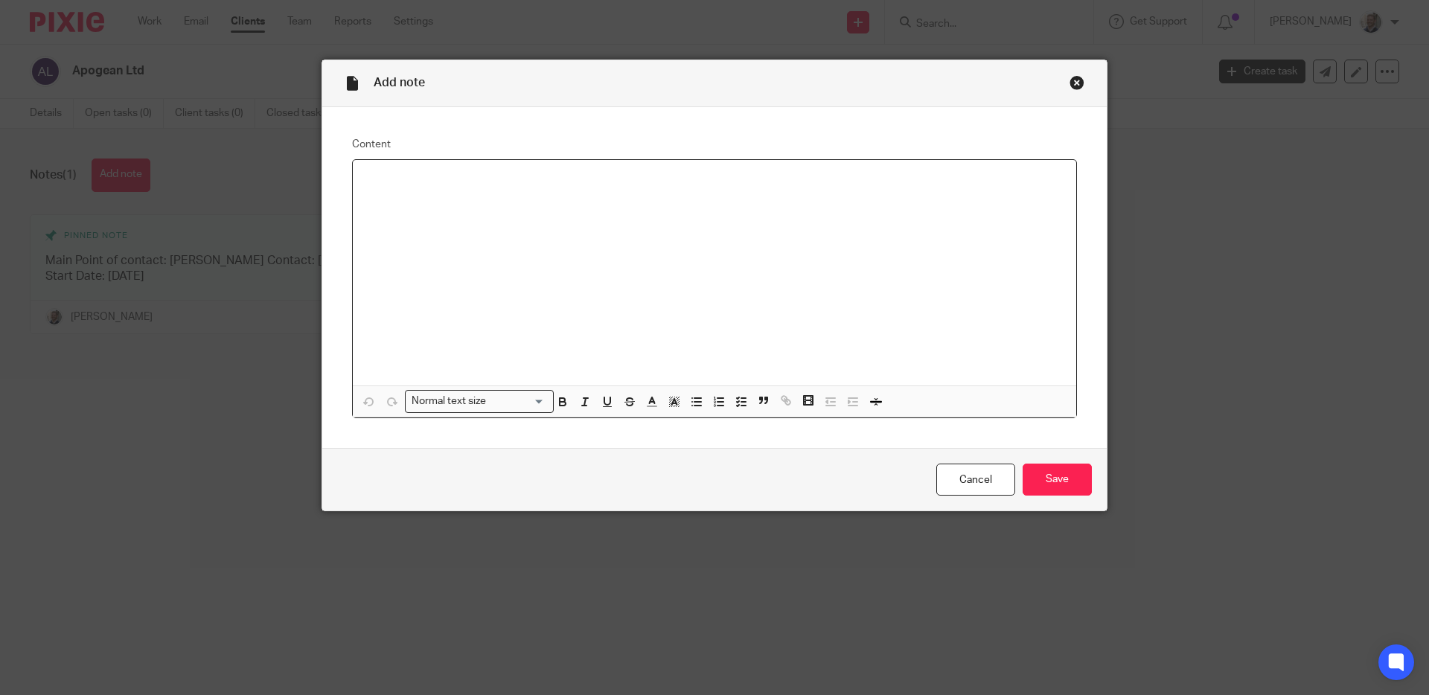
paste div
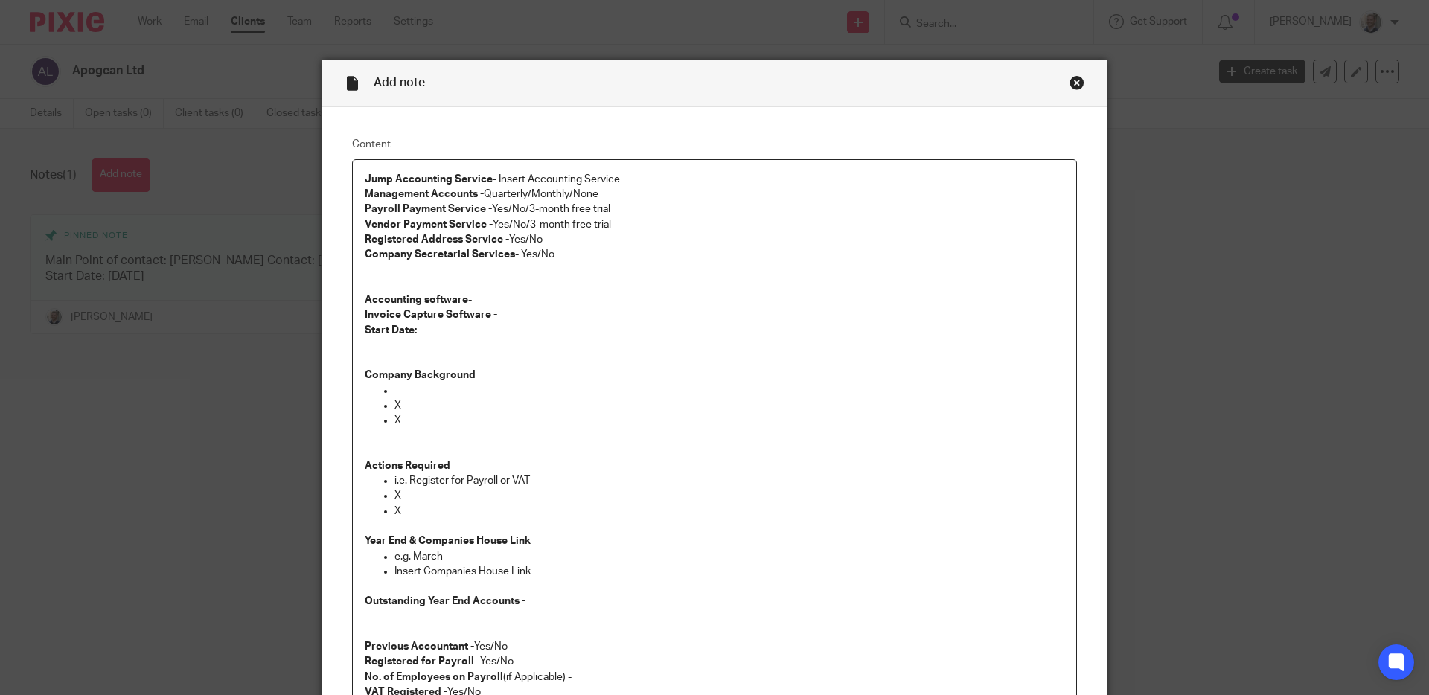
scroll to position [68, 0]
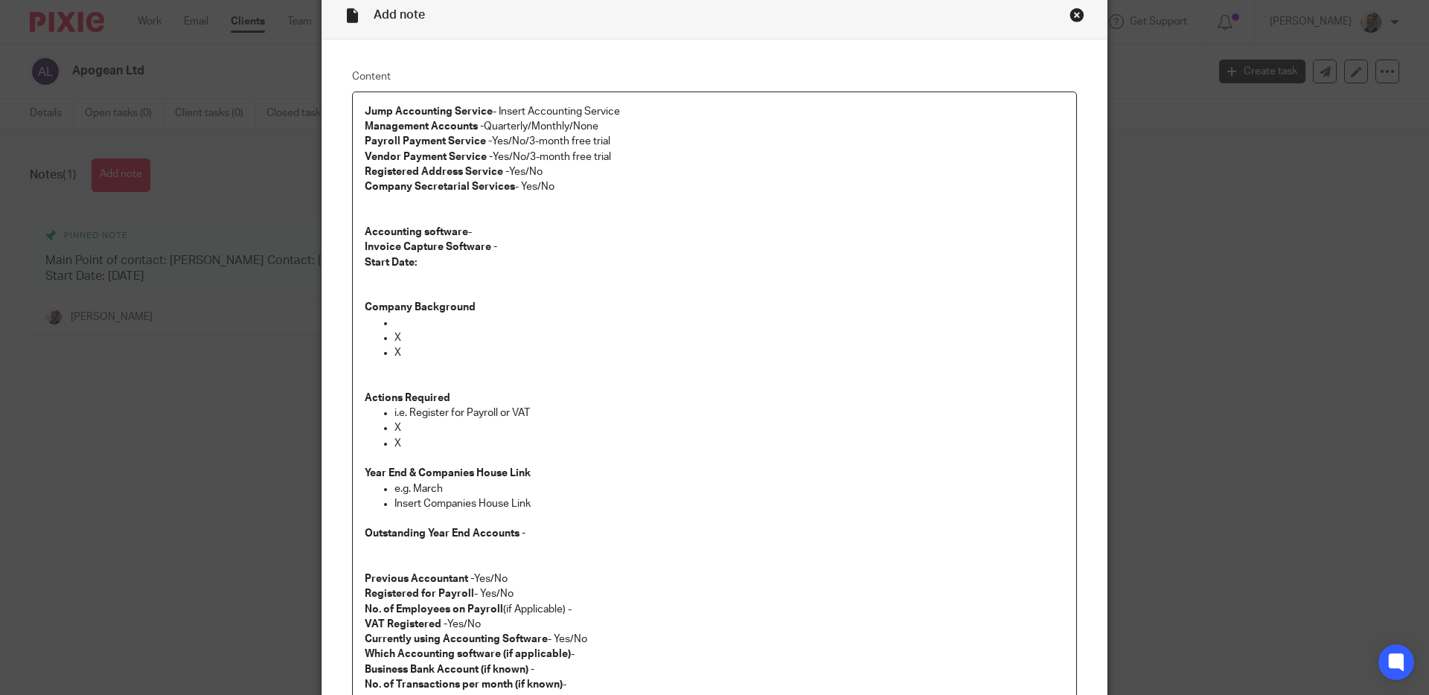
click at [523, 109] on p "Jump Accounting Service - Insert Accounting Service Management Accounts - Quart…" at bounding box center [715, 134] width 700 height 60
click at [638, 105] on p "Jump Accounting Service - Pro Accounting Service Management Accounts - Quarterl…" at bounding box center [715, 134] width 700 height 60
drag, startPoint x: 568, startPoint y: 127, endPoint x: 619, endPoint y: 123, distance: 51.5
click at [569, 127] on p "Jump Accounting Service - Pro Accounting Service, Payroll Service Only (August …" at bounding box center [715, 134] width 700 height 60
click at [494, 142] on p "Jump Accounting Service - Pro Accounting Service, Payroll Service Only (August …" at bounding box center [715, 134] width 700 height 60
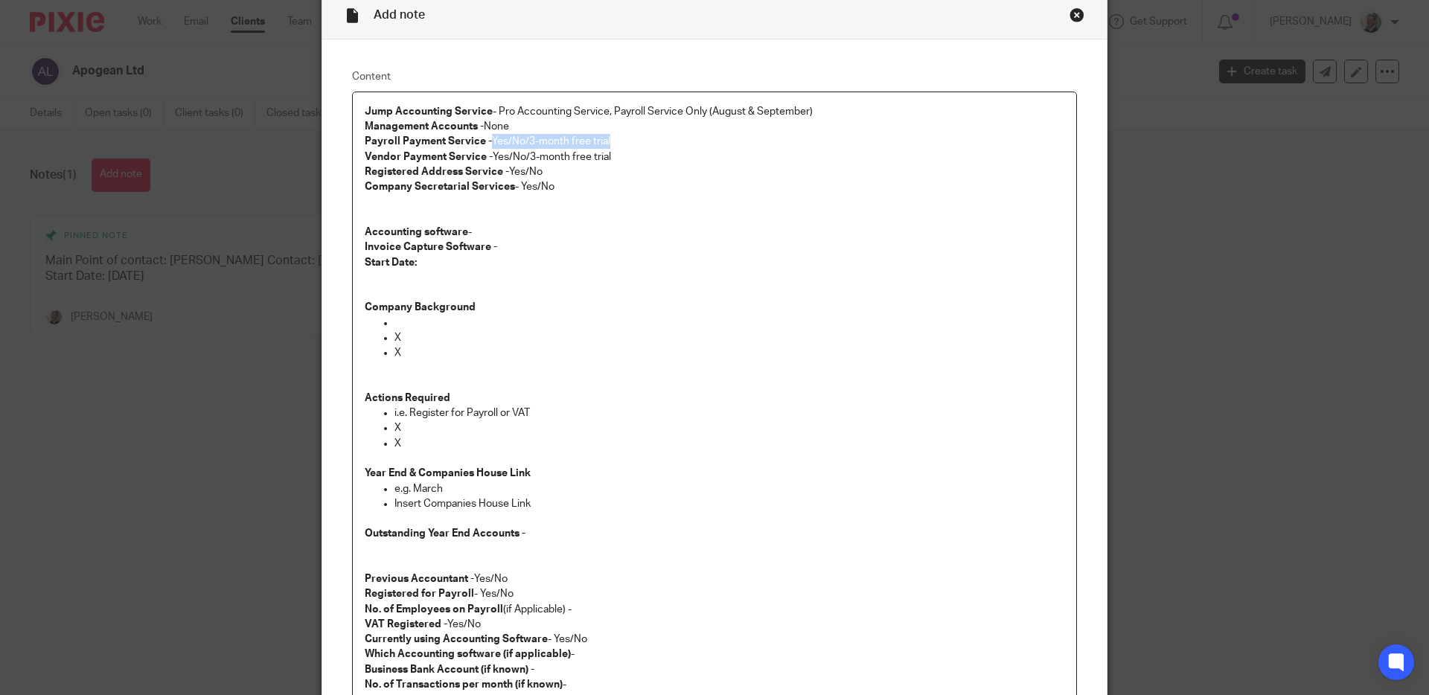
drag, startPoint x: 488, startPoint y: 141, endPoint x: 659, endPoint y: 143, distance: 171.2
click at [659, 143] on p "Jump Accounting Service - Pro Accounting Service, Payroll Service Only (August …" at bounding box center [715, 134] width 700 height 60
drag, startPoint x: 488, startPoint y: 154, endPoint x: 627, endPoint y: 160, distance: 138.6
click at [625, 160] on p "Jump Accounting Service - Pro Accounting Service, Payroll Service Only (August …" at bounding box center [715, 134] width 700 height 60
drag, startPoint x: 505, startPoint y: 168, endPoint x: 543, endPoint y: 171, distance: 37.3
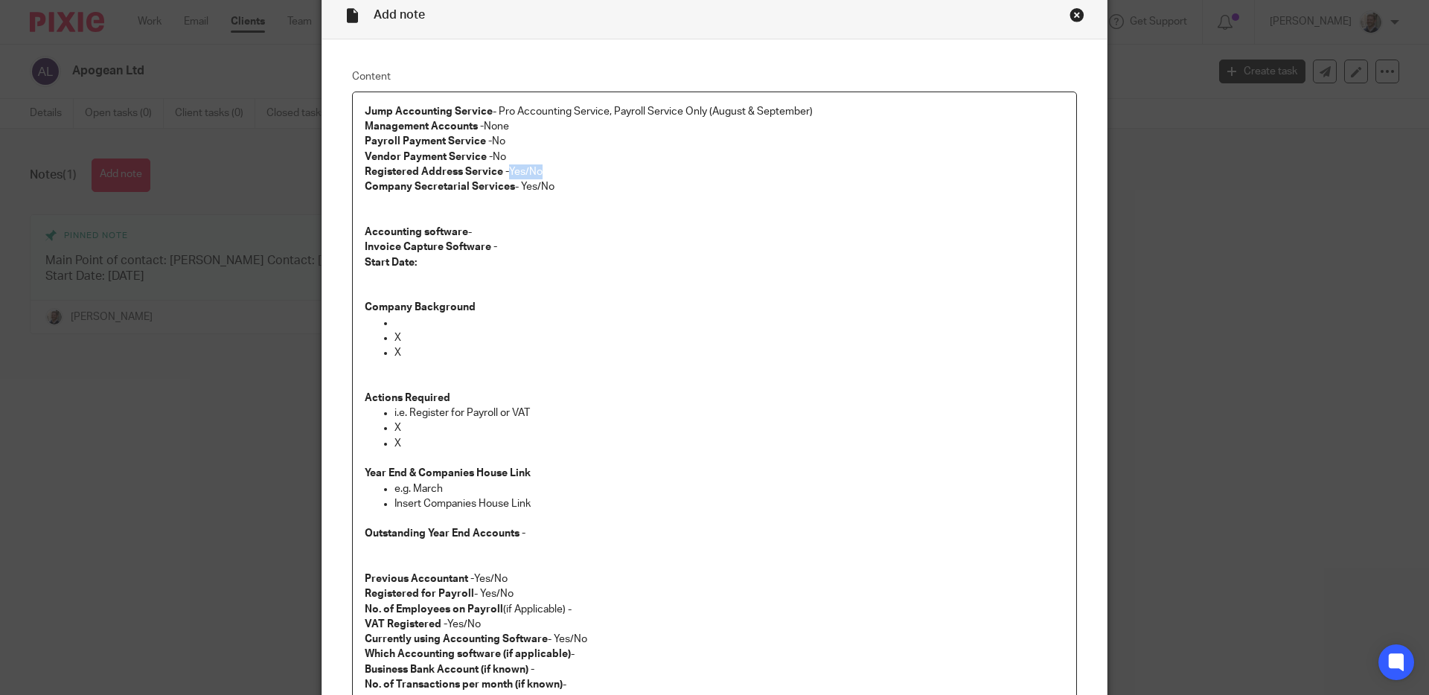
click at [543, 171] on p "Registered Address Service - Yes/No" at bounding box center [715, 171] width 700 height 15
drag, startPoint x: 520, startPoint y: 187, endPoint x: 565, endPoint y: 190, distance: 44.8
click at [565, 190] on p "Company Secretarial Services - Yes/No" at bounding box center [715, 186] width 700 height 15
click at [533, 226] on p "Accounting software - Invoice Capture Software -" at bounding box center [715, 240] width 700 height 31
